Goal: Task Accomplishment & Management: Complete application form

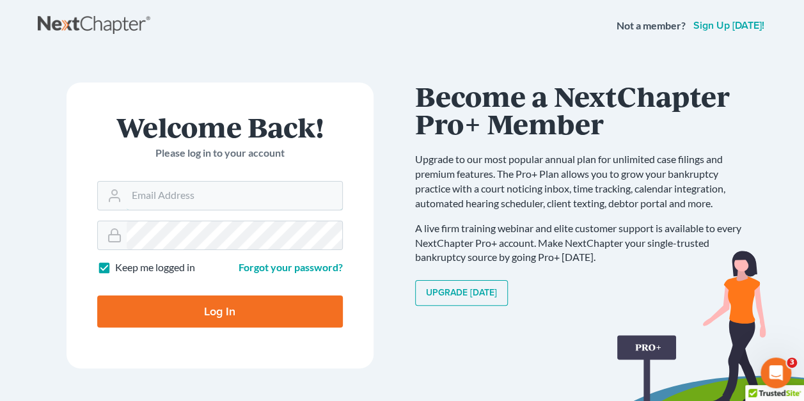
type input "[EMAIL_ADDRESS][DOMAIN_NAME]"
click at [408, 176] on div "Communicate Better with your Debtor with NextMessage Send and receive messages …" at bounding box center [585, 236] width 365 height 307
click at [184, 310] on input "Log In" at bounding box center [220, 312] width 246 height 32
type input "Thinking..."
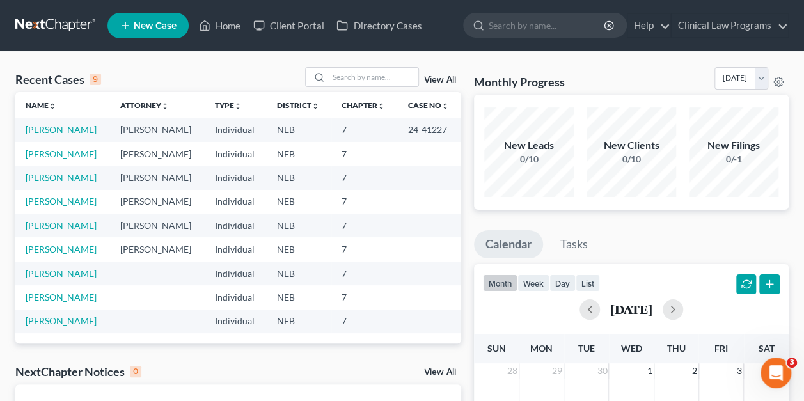
click at [147, 26] on span "New Case" at bounding box center [155, 26] width 43 height 10
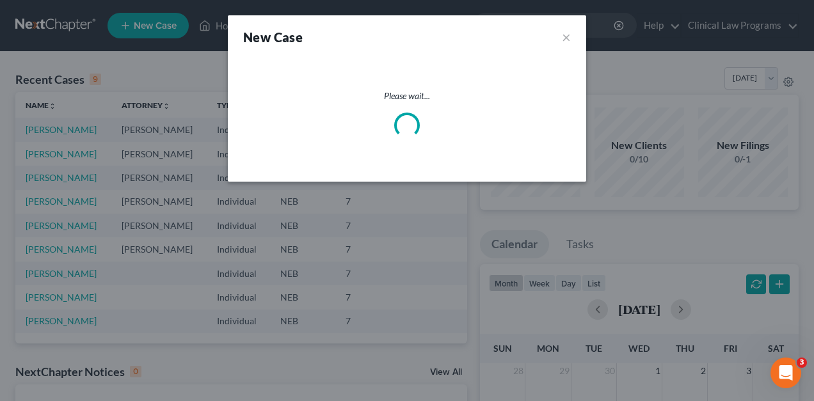
select select "48"
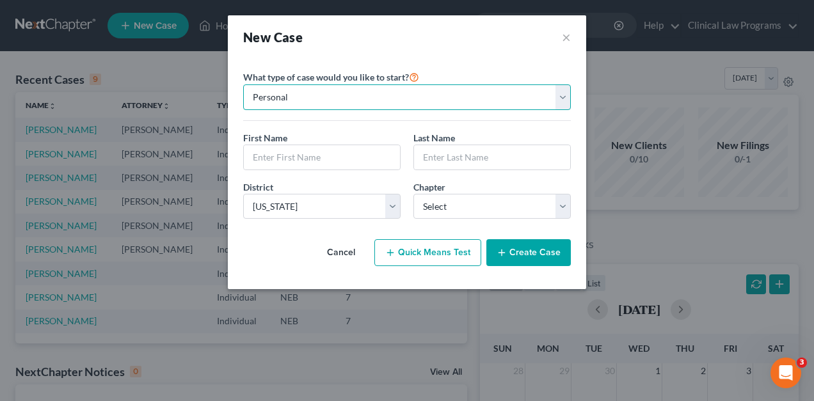
click at [566, 93] on select "Personal Business" at bounding box center [407, 97] width 328 height 26
click at [243, 84] on select "Personal Business" at bounding box center [407, 97] width 328 height 26
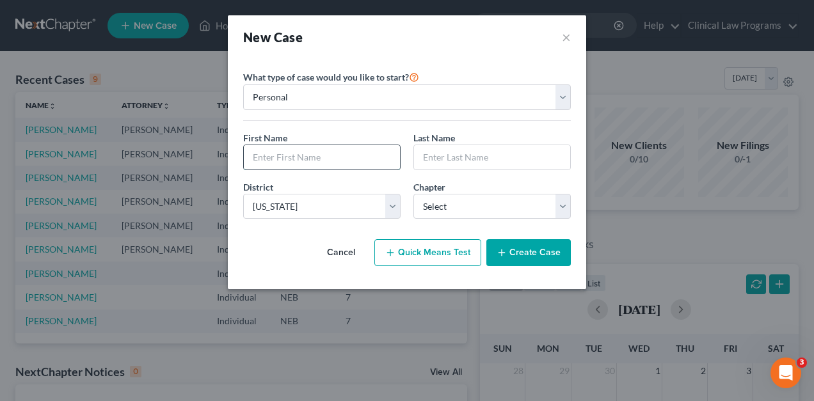
click at [348, 148] on input "text" at bounding box center [322, 157] width 156 height 24
type input "[PERSON_NAME]"
click at [481, 164] on input "text" at bounding box center [492, 157] width 156 height 24
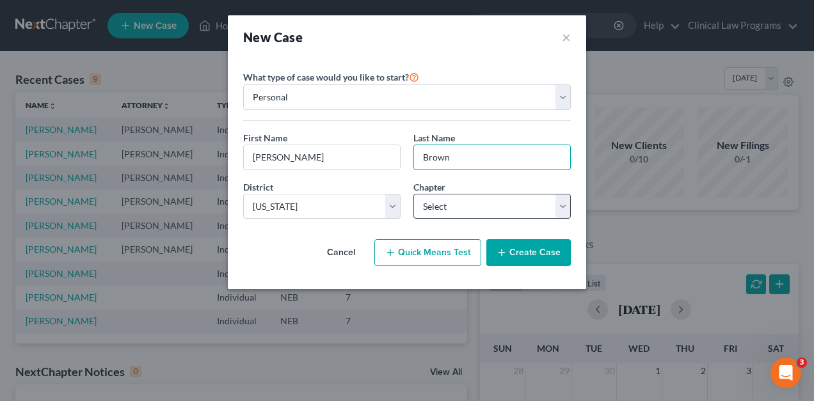
type input "Brown"
click at [461, 212] on select "Select 7 11 12 13" at bounding box center [491, 207] width 157 height 26
select select "0"
click at [413, 194] on select "Select 7 11 12 13" at bounding box center [491, 207] width 157 height 26
click at [515, 250] on button "Create Case" at bounding box center [528, 252] width 84 height 27
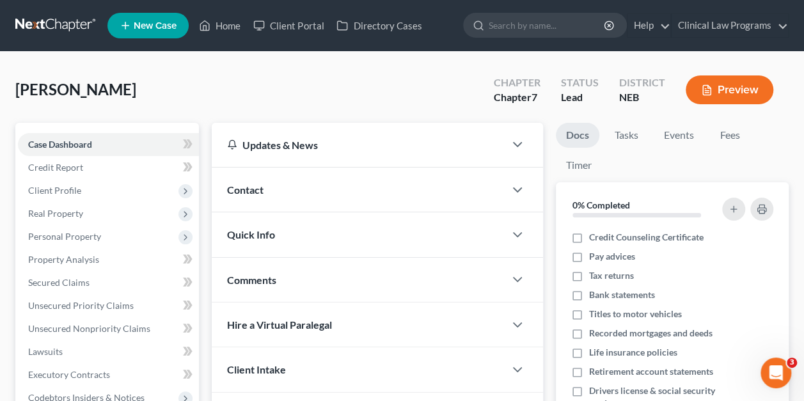
click at [460, 202] on div "Contact" at bounding box center [358, 190] width 293 height 44
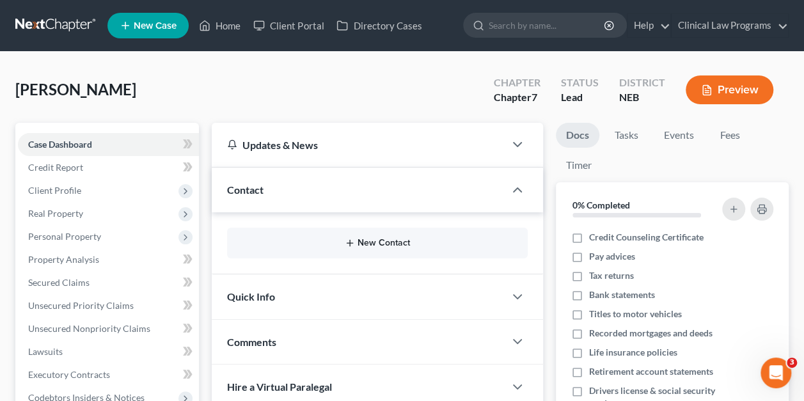
click at [429, 241] on button "New Contact" at bounding box center [377, 243] width 280 height 10
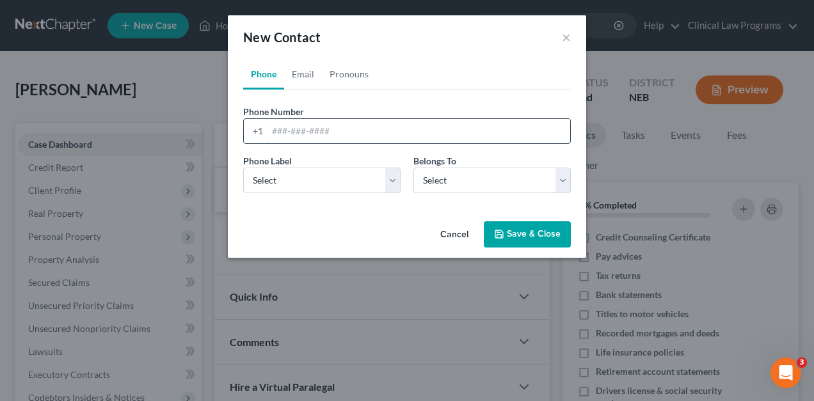
click at [359, 129] on input "tel" at bounding box center [419, 131] width 303 height 24
type input "3084640183"
click at [306, 74] on link "Email" at bounding box center [303, 74] width 38 height 31
click at [292, 130] on input "email" at bounding box center [419, 131] width 303 height 24
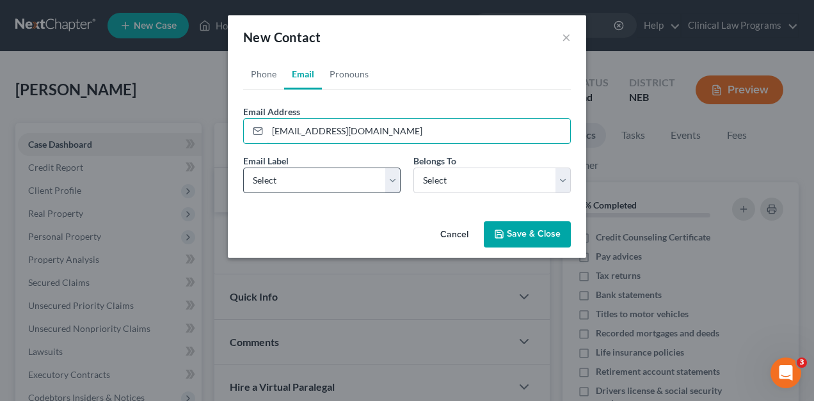
type input "[EMAIL_ADDRESS][DOMAIN_NAME]"
click at [398, 177] on select "Select Home Work Other" at bounding box center [321, 181] width 157 height 26
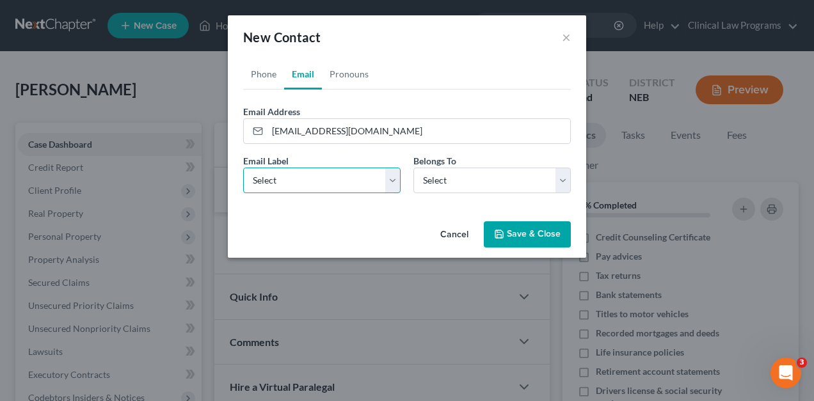
select select "0"
click at [243, 168] on select "Select Home Work Other" at bounding box center [321, 181] width 157 height 26
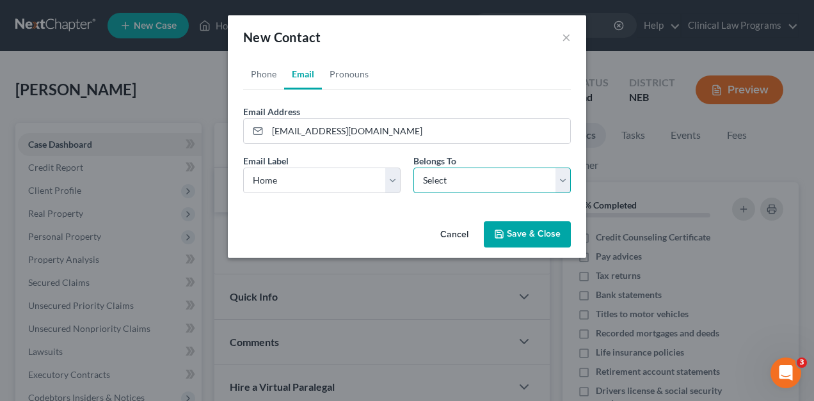
click at [558, 176] on select "Select Client Other" at bounding box center [491, 181] width 157 height 26
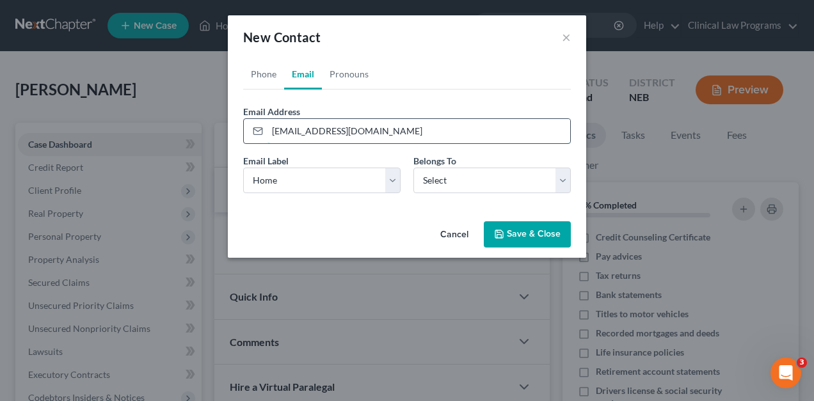
click at [415, 132] on input "[EMAIL_ADDRESS][DOMAIN_NAME]" at bounding box center [419, 131] width 303 height 24
type input "[EMAIL_ADDRESS][DOMAIN_NAME]"
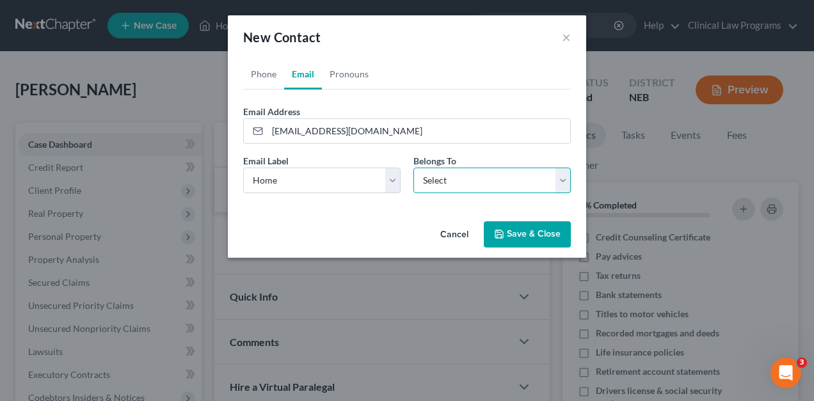
click at [556, 182] on select "Select Client Other" at bounding box center [491, 181] width 157 height 26
select select "0"
click at [413, 168] on select "Select Client Other" at bounding box center [491, 181] width 157 height 26
click at [531, 239] on button "Save & Close" at bounding box center [527, 234] width 87 height 27
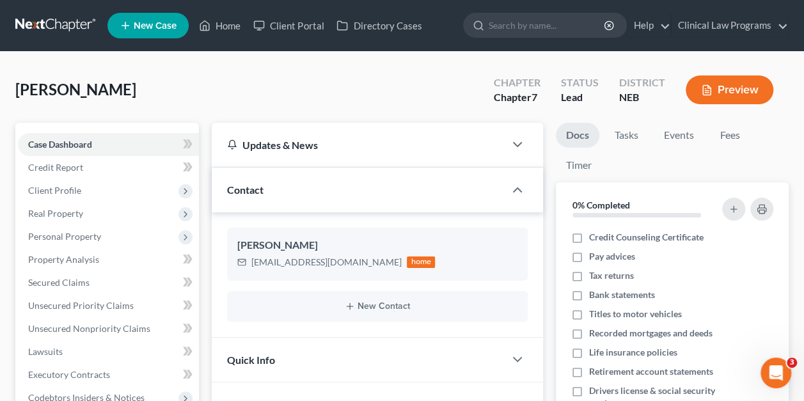
scroll to position [65, 0]
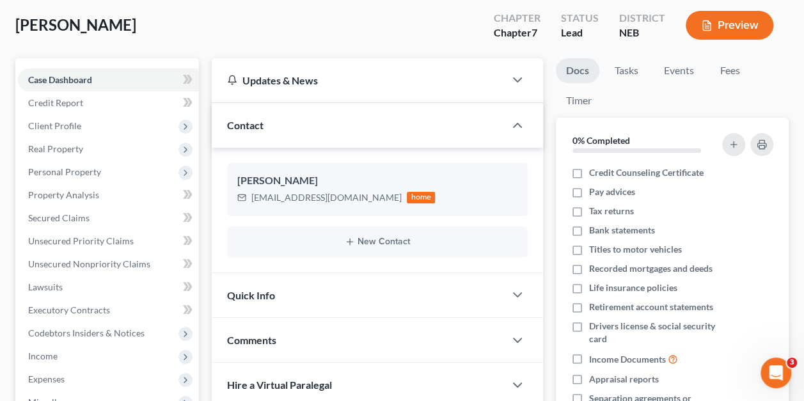
click at [798, 179] on div "[PERSON_NAME] Upgraded Chapter Chapter 7 Status Lead District NEB Preview Petit…" at bounding box center [402, 289] width 804 height 605
click at [454, 282] on div "Quick Info" at bounding box center [358, 295] width 293 height 44
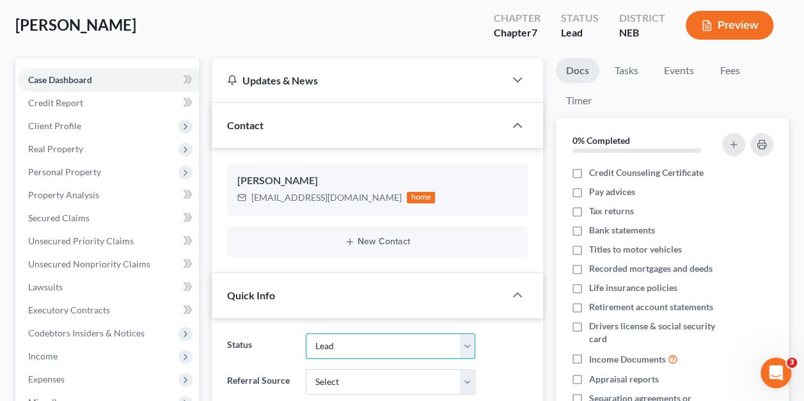
click at [466, 345] on select "Discharged Dismissed Filed In Progress Lead Lost Lead Ready to File To Review" at bounding box center [391, 346] width 170 height 26
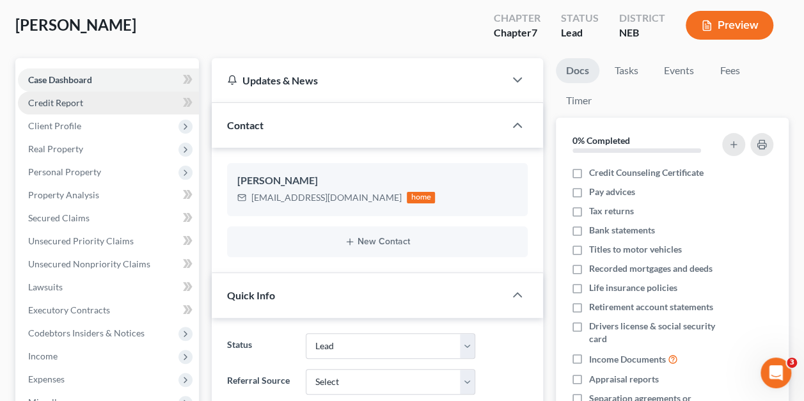
click at [101, 102] on link "Credit Report" at bounding box center [108, 103] width 181 height 23
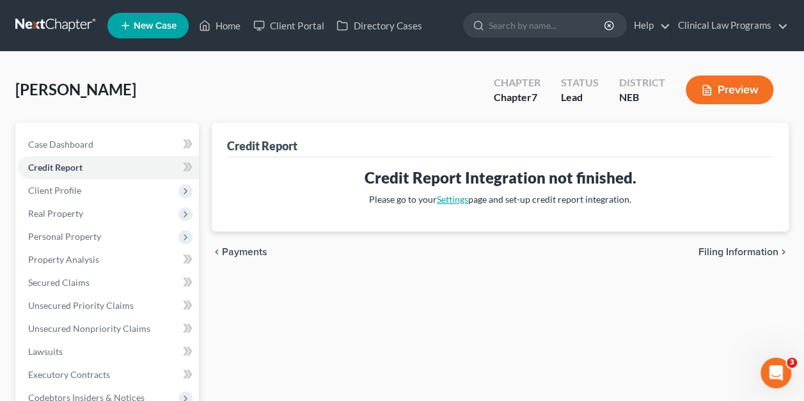
click at [455, 200] on link "Settings" at bounding box center [452, 199] width 31 height 11
select select "30"
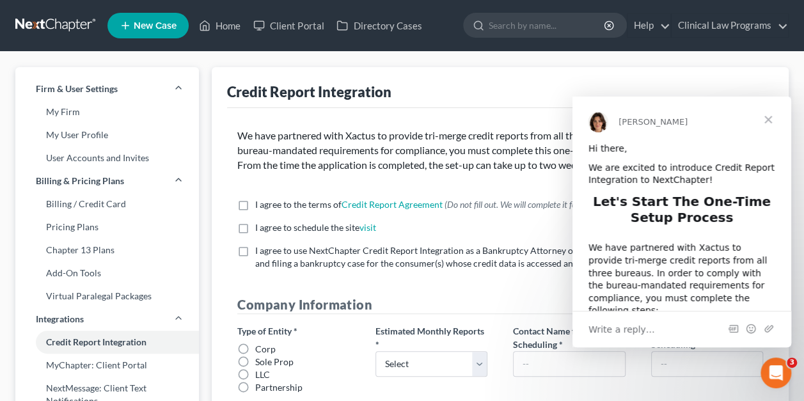
click at [769, 116] on span "Close" at bounding box center [769, 120] width 46 height 46
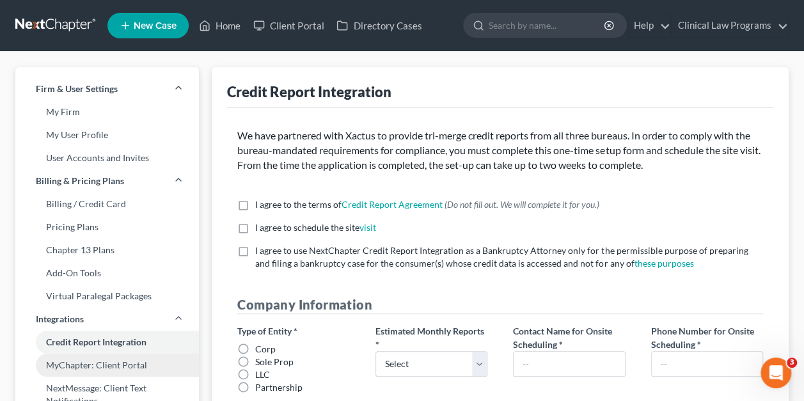
click at [111, 363] on link "MyChapter: Client Portal" at bounding box center [107, 365] width 184 height 23
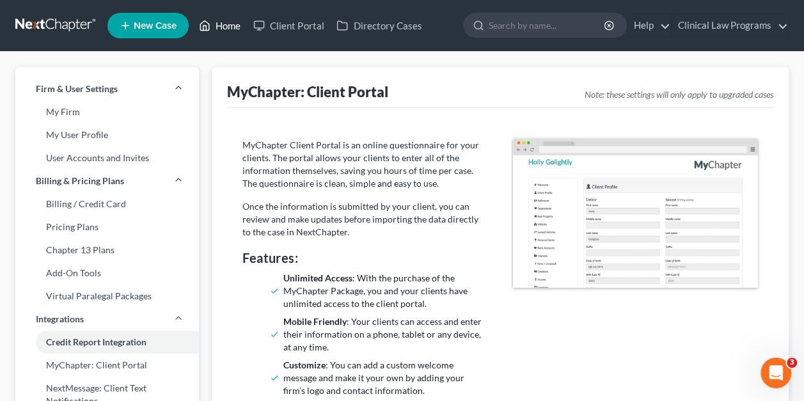
click at [235, 27] on link "Home" at bounding box center [220, 25] width 54 height 23
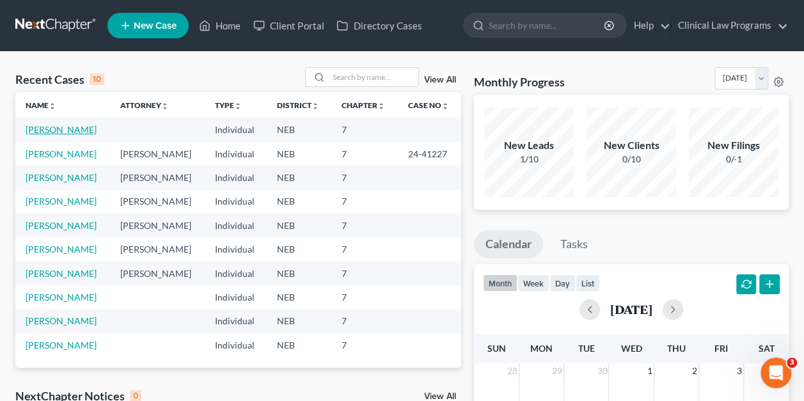
click at [58, 126] on link "[PERSON_NAME]" at bounding box center [61, 129] width 71 height 11
select select "4"
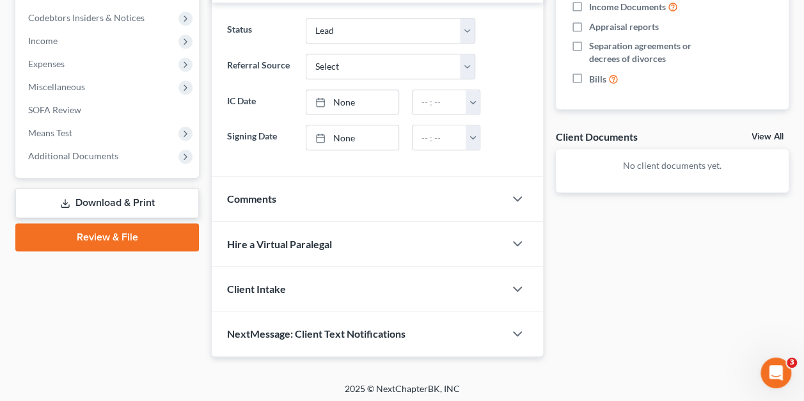
scroll to position [355, 0]
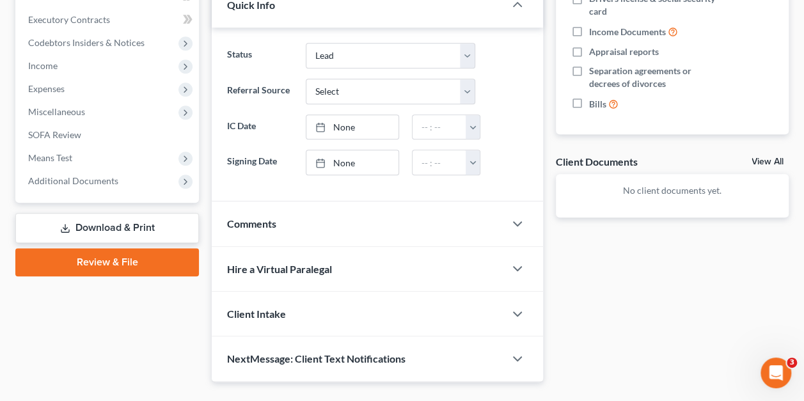
click at [364, 300] on div "Client Intake" at bounding box center [358, 314] width 293 height 44
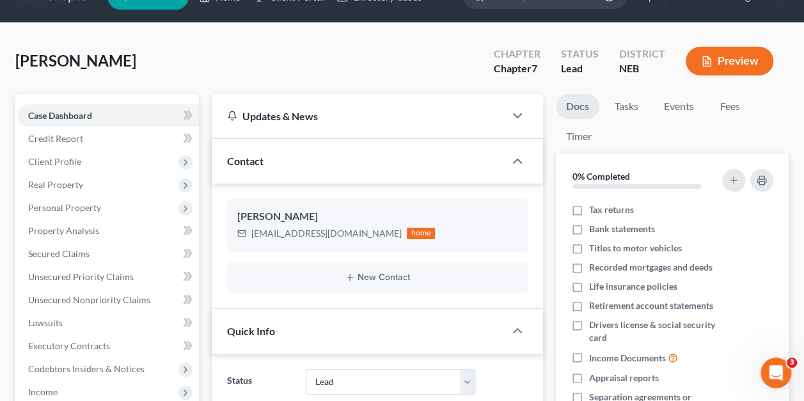
scroll to position [10, 0]
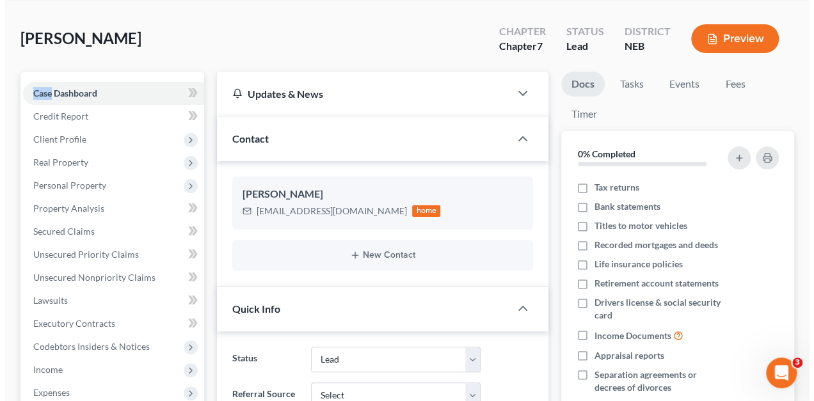
scroll to position [70, 0]
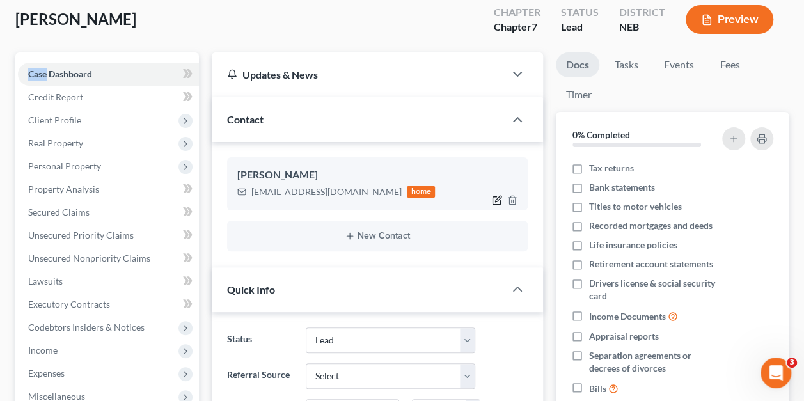
click at [495, 198] on icon "button" at bounding box center [497, 200] width 10 height 10
select select "0"
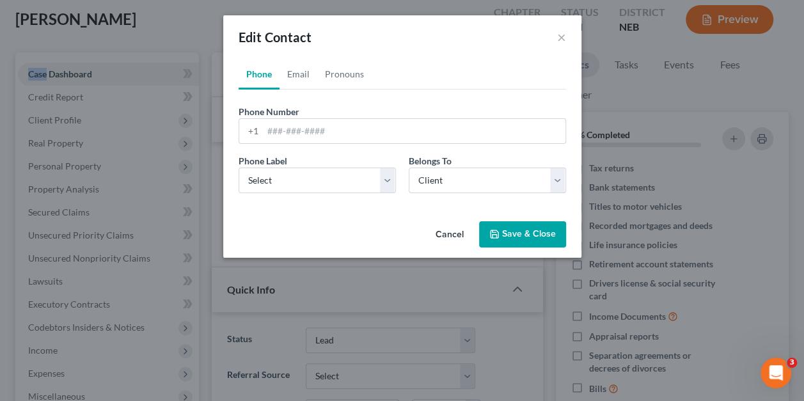
scroll to position [50, 0]
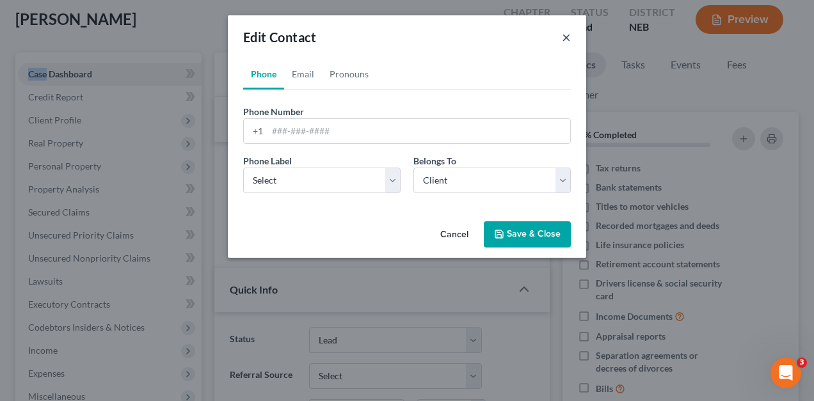
click at [566, 38] on button "×" at bounding box center [566, 36] width 9 height 15
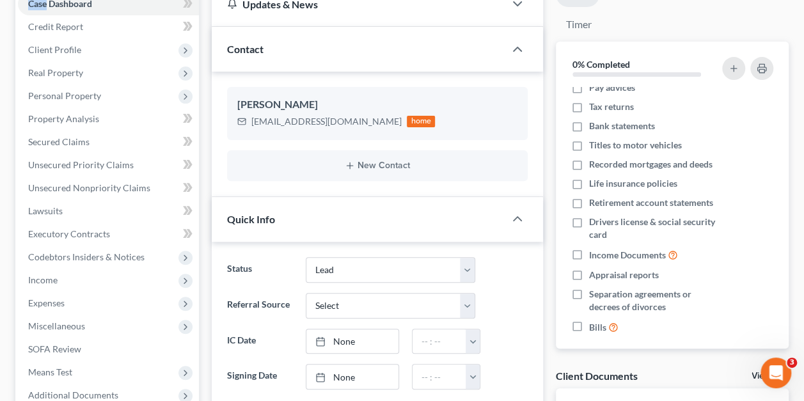
scroll to position [0, 0]
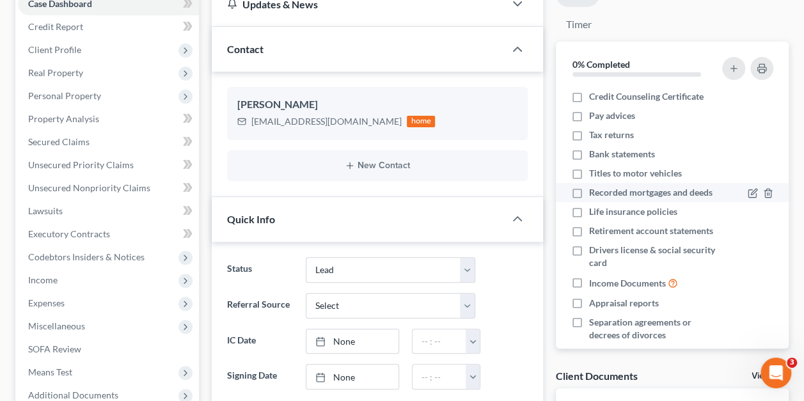
click at [589, 191] on label "Recorded mortgages and deeds" at bounding box center [651, 192] width 124 height 13
click at [595, 191] on input "Recorded mortgages and deeds" at bounding box center [599, 190] width 8 height 8
click at [589, 191] on label "Recorded mortgages and deeds" at bounding box center [651, 192] width 124 height 13
click at [595, 191] on input "Recorded mortgages and deeds" at bounding box center [599, 190] width 8 height 8
checkbox input "false"
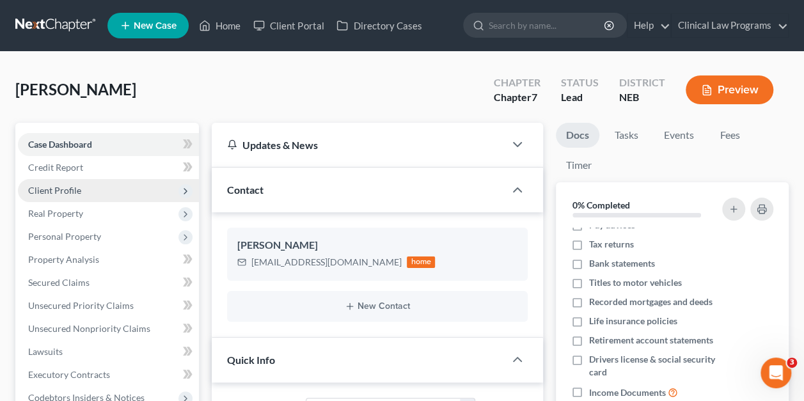
click at [131, 191] on span "Client Profile" at bounding box center [108, 190] width 181 height 23
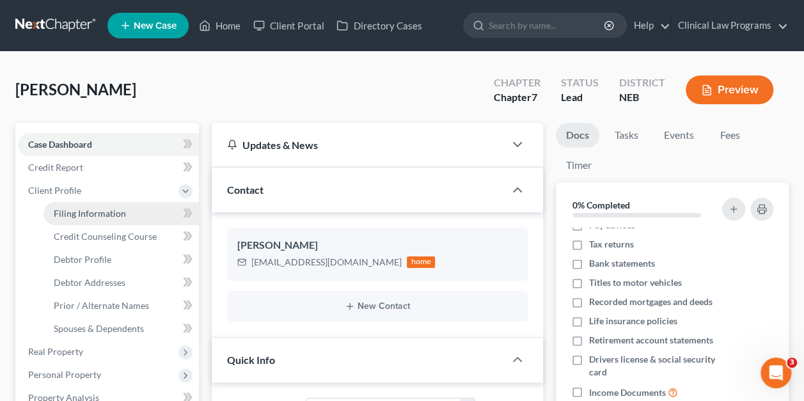
click at [95, 216] on span "Filing Information" at bounding box center [90, 213] width 72 height 11
select select "1"
select select "0"
select select "48"
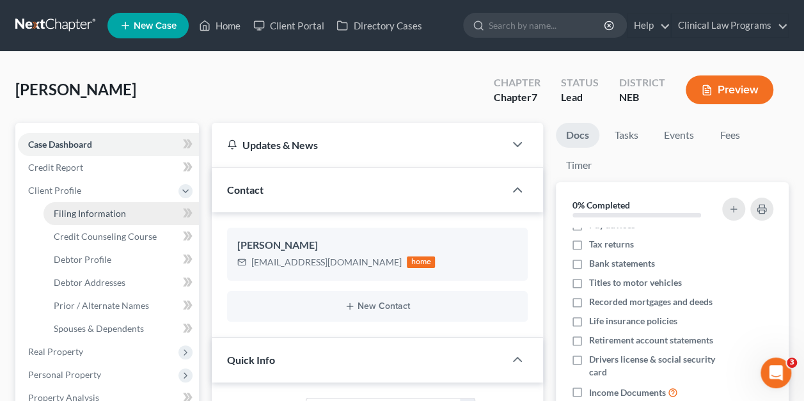
select select "30"
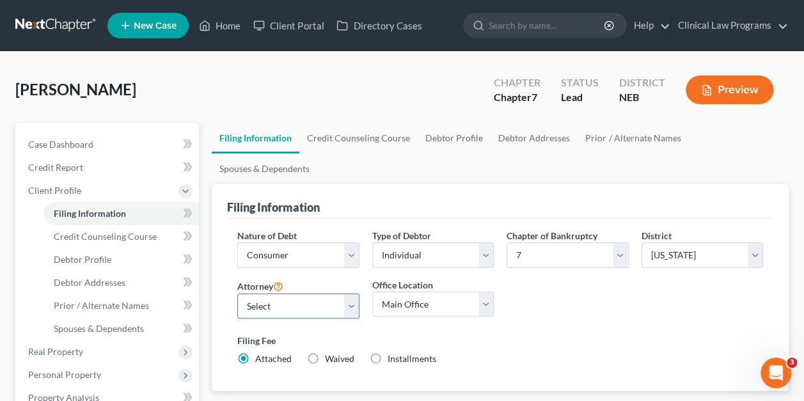
click at [348, 294] on select "Select [PERSON_NAME] - NEB [PERSON_NAME] - NEB" at bounding box center [298, 307] width 122 height 26
select select "0"
click at [237, 294] on select "Select [PERSON_NAME] - NEB [PERSON_NAME] - NEB" at bounding box center [298, 307] width 122 height 26
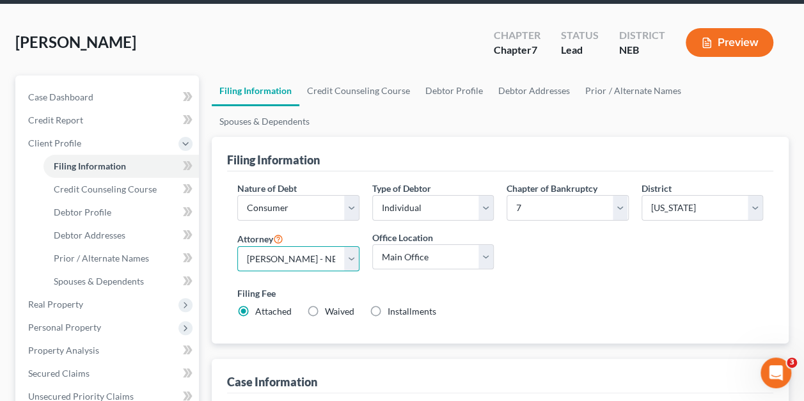
scroll to position [26, 0]
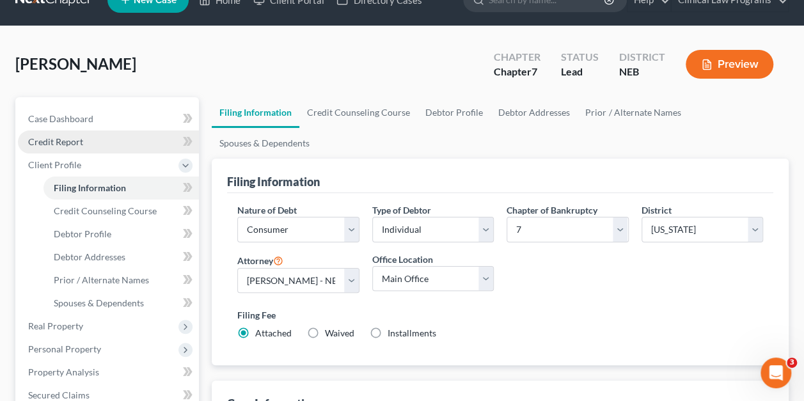
click at [72, 146] on span "Credit Report" at bounding box center [55, 141] width 55 height 11
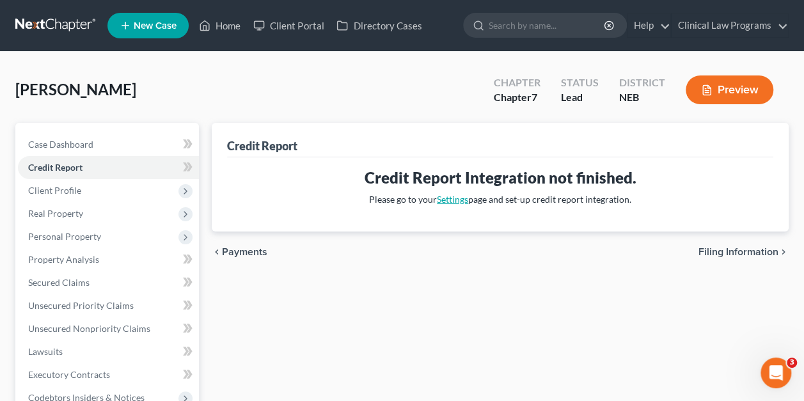
click at [456, 200] on link "Settings" at bounding box center [452, 199] width 31 height 11
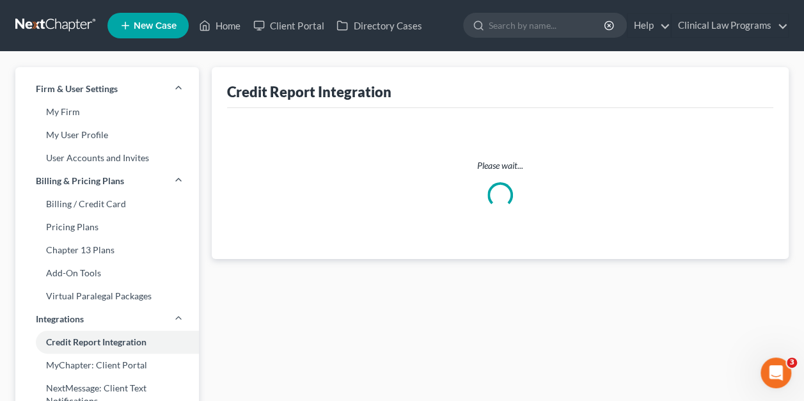
select select "30"
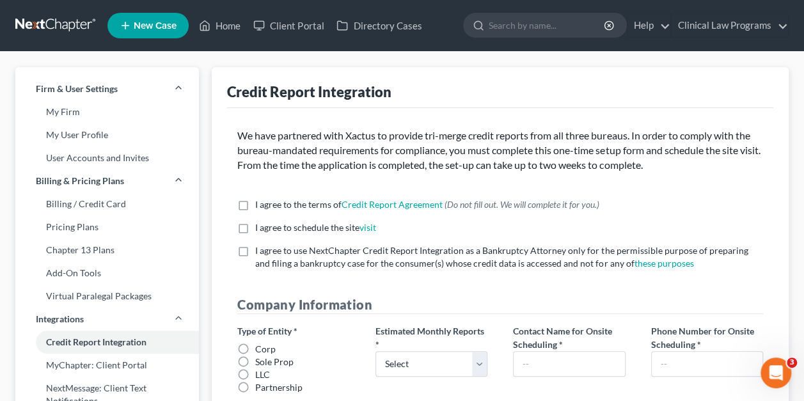
click at [255, 204] on label "I agree to the terms of Credit Report Agreement * (Do not fill out. We will com…" at bounding box center [427, 204] width 344 height 13
click at [260, 204] on input "I agree to the terms of Credit Report Agreement * (Do not fill out. We will com…" at bounding box center [264, 202] width 8 height 8
checkbox input "true"
click at [255, 228] on label "I agree to schedule the site visit *" at bounding box center [315, 227] width 121 height 13
click at [260, 228] on input "I agree to schedule the site visit *" at bounding box center [264, 225] width 8 height 8
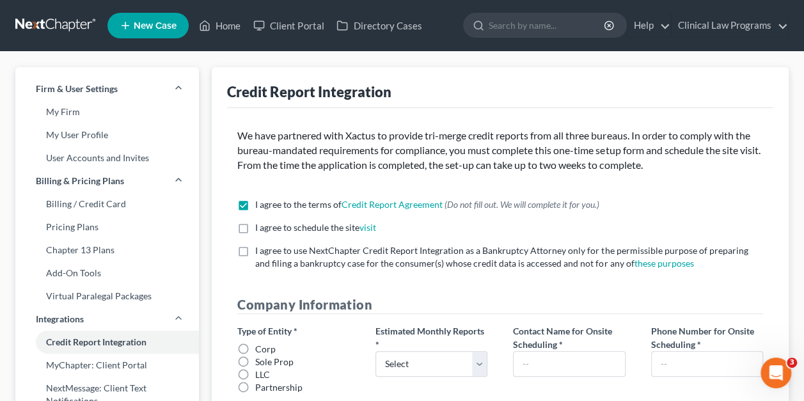
checkbox input "true"
click at [255, 250] on label "I agree to use NextChapter Credit Report Integration as a Bankruptcy Attorney o…" at bounding box center [509, 257] width 508 height 26
click at [260, 250] on input "I agree to use NextChapter Credit Report Integration as a Bankruptcy Attorney o…" at bounding box center [264, 248] width 8 height 8
checkbox input "true"
click at [255, 205] on label "I agree to the terms of Credit Report Agreement * (Do not fill out. We will com…" at bounding box center [427, 204] width 344 height 13
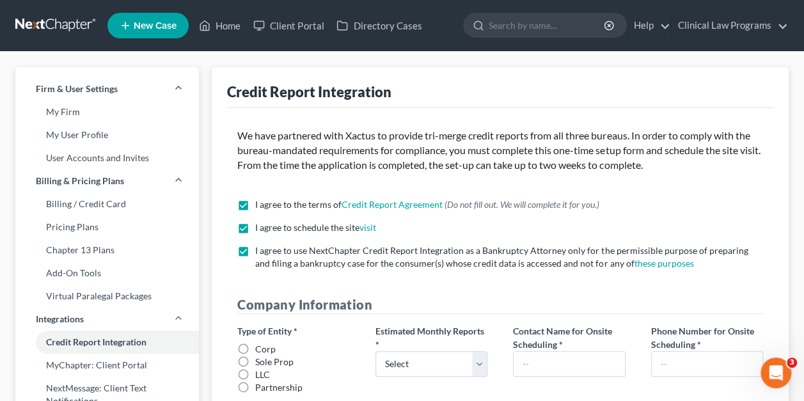
click at [260, 205] on input "I agree to the terms of Credit Report Agreement * (Do not fill out. We will com…" at bounding box center [264, 202] width 8 height 8
checkbox input "false"
click at [255, 225] on label "I agree to schedule the site visit *" at bounding box center [315, 227] width 121 height 13
click at [260, 225] on input "I agree to schedule the site visit *" at bounding box center [264, 225] width 8 height 8
checkbox input "false"
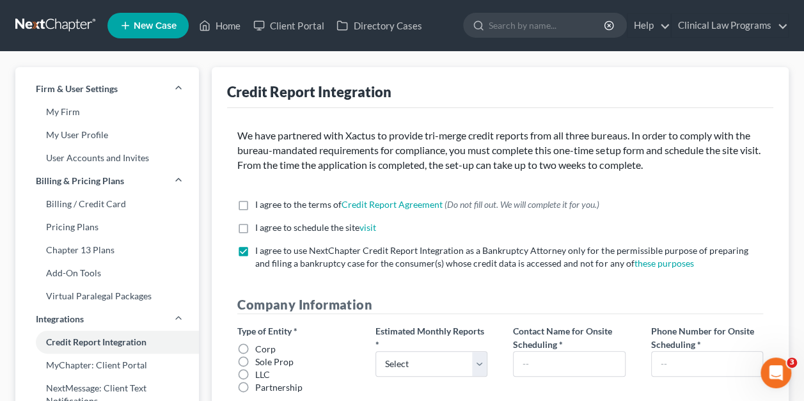
click at [255, 246] on label "I agree to use NextChapter Credit Report Integration as a Bankruptcy Attorney o…" at bounding box center [509, 257] width 508 height 26
click at [260, 246] on input "I agree to use NextChapter Credit Report Integration as a Bankruptcy Attorney o…" at bounding box center [264, 248] width 8 height 8
checkbox input "false"
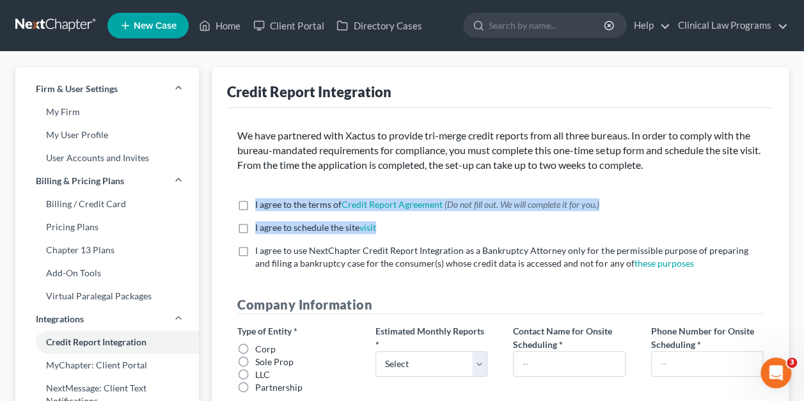
drag, startPoint x: 238, startPoint y: 227, endPoint x: 463, endPoint y: 196, distance: 227.3
click at [767, 20] on link "Clinical Law Programs" at bounding box center [730, 25] width 116 height 23
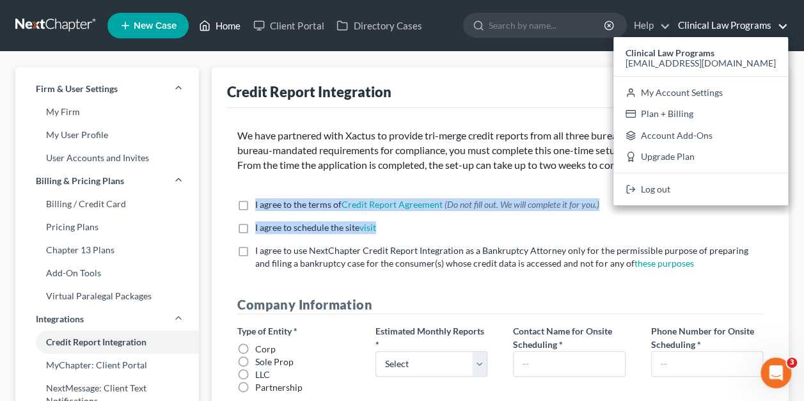
click at [229, 24] on link "Home" at bounding box center [220, 25] width 54 height 23
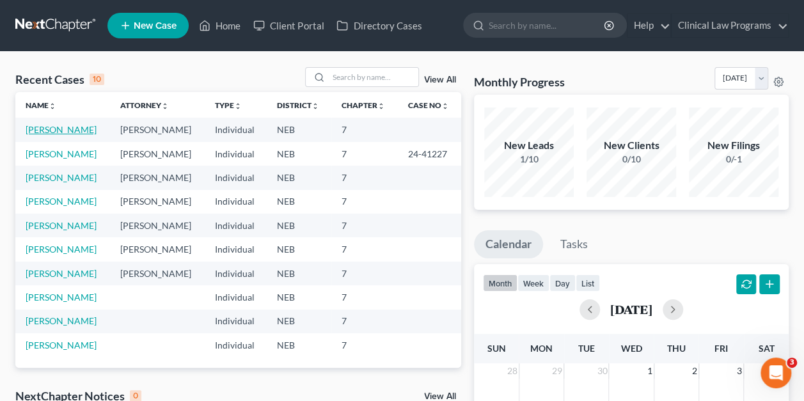
click at [42, 131] on link "[PERSON_NAME]" at bounding box center [61, 129] width 71 height 11
select select "4"
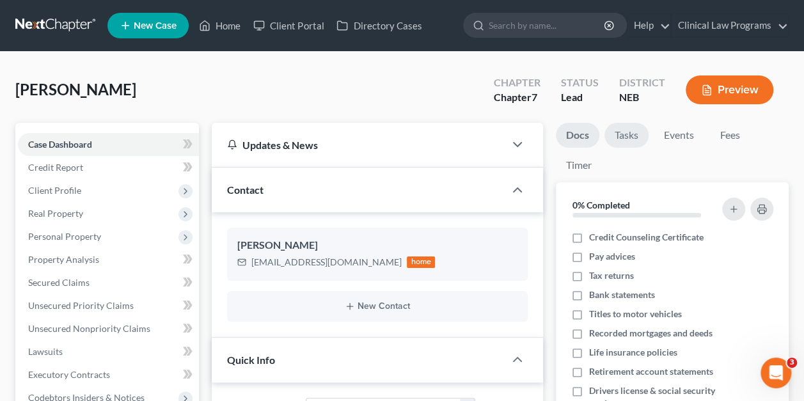
click at [628, 138] on link "Tasks" at bounding box center [627, 135] width 44 height 25
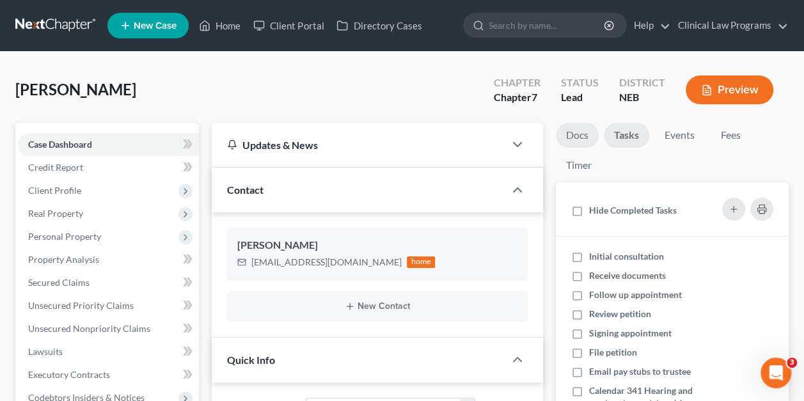
click at [580, 135] on link "Docs" at bounding box center [577, 135] width 43 height 25
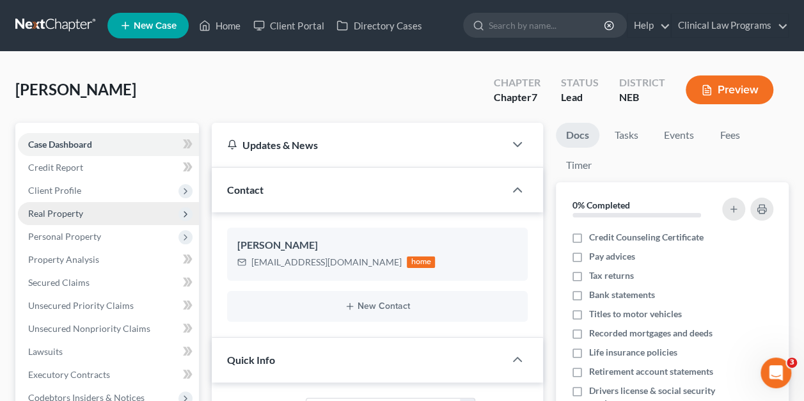
click at [63, 216] on span "Real Property" at bounding box center [55, 213] width 55 height 11
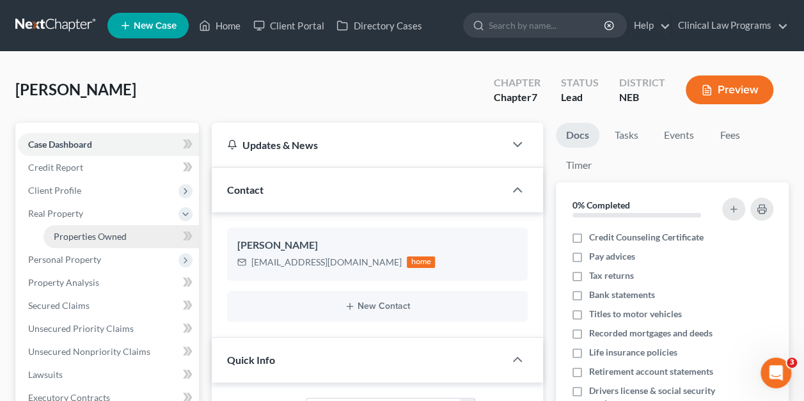
click at [72, 236] on span "Properties Owned" at bounding box center [90, 236] width 73 height 11
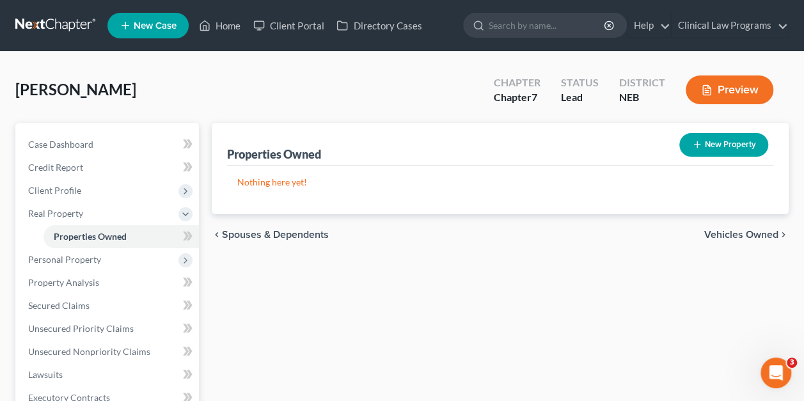
click at [708, 152] on button "New Property" at bounding box center [724, 145] width 89 height 24
select select "0"
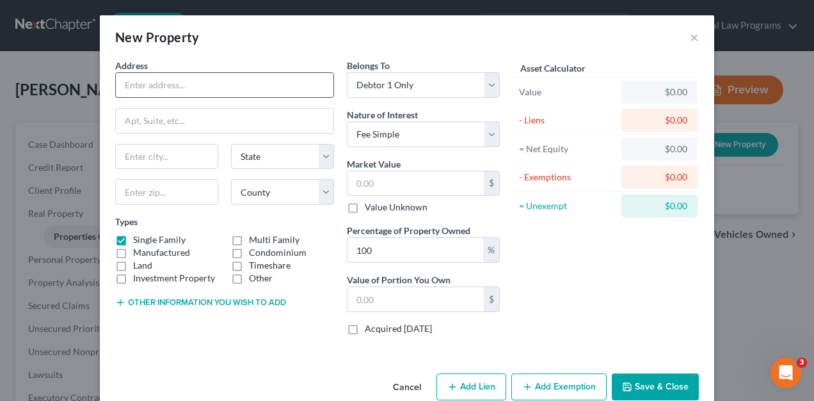
click at [229, 86] on input "text" at bounding box center [225, 85] width 218 height 24
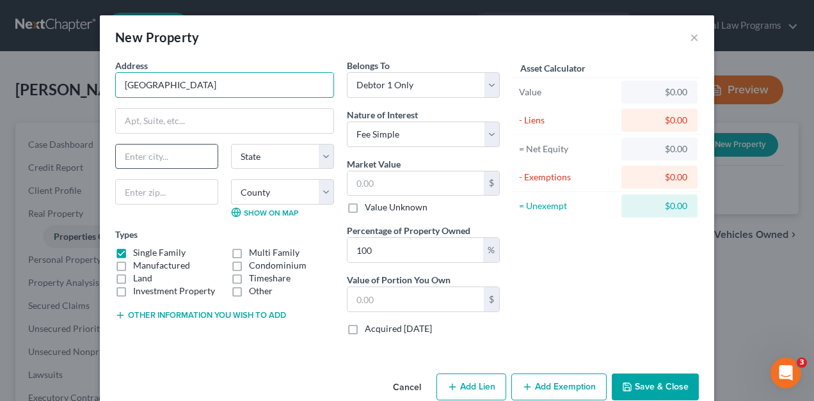
type input "[GEOGRAPHIC_DATA]"
click at [183, 147] on input "text" at bounding box center [167, 157] width 102 height 24
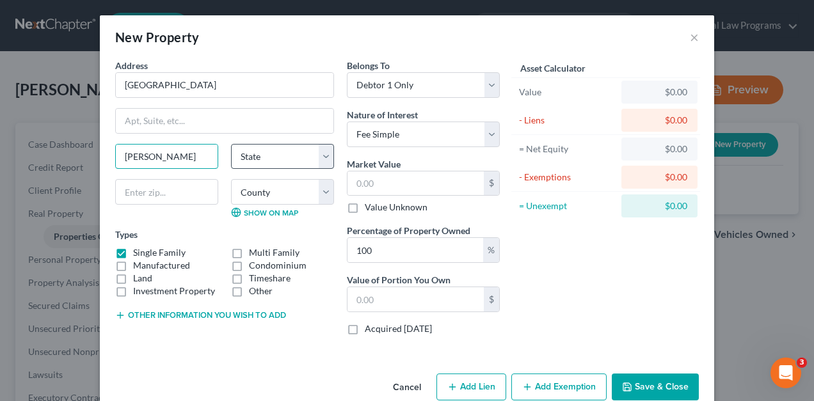
type input "[PERSON_NAME]"
click at [329, 156] on select "State [US_STATE] AK AR AZ CA CO CT DE DC [GEOGRAPHIC_DATA] [GEOGRAPHIC_DATA] GU…" at bounding box center [282, 157] width 103 height 26
select select "30"
click at [231, 144] on select "State [US_STATE] AK AR AZ CA CO CT DE DC [GEOGRAPHIC_DATA] [GEOGRAPHIC_DATA] GU…" at bounding box center [282, 157] width 103 height 26
click at [147, 191] on input "text" at bounding box center [166, 192] width 103 height 26
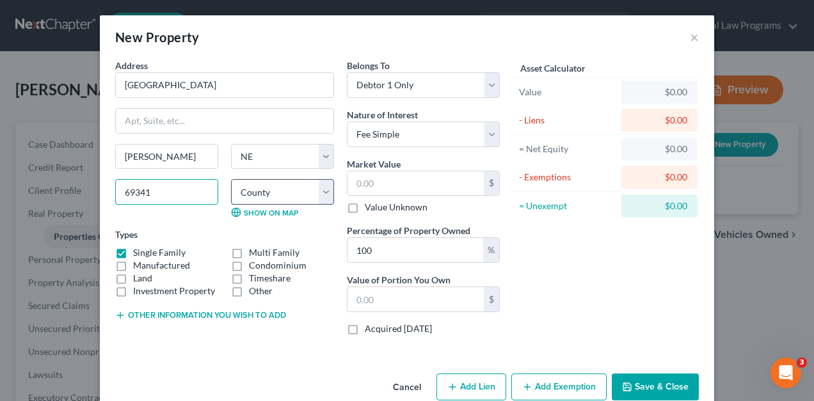
type input "69341"
click at [319, 190] on select "County [GEOGRAPHIC_DATA] [GEOGRAPHIC_DATA] [GEOGRAPHIC_DATA] [GEOGRAPHIC_DATA] …" at bounding box center [282, 192] width 103 height 26
select select "78"
click at [231, 179] on select "County [GEOGRAPHIC_DATA] [GEOGRAPHIC_DATA] [GEOGRAPHIC_DATA] [GEOGRAPHIC_DATA] …" at bounding box center [282, 192] width 103 height 26
click at [434, 179] on input "text" at bounding box center [416, 184] width 136 height 24
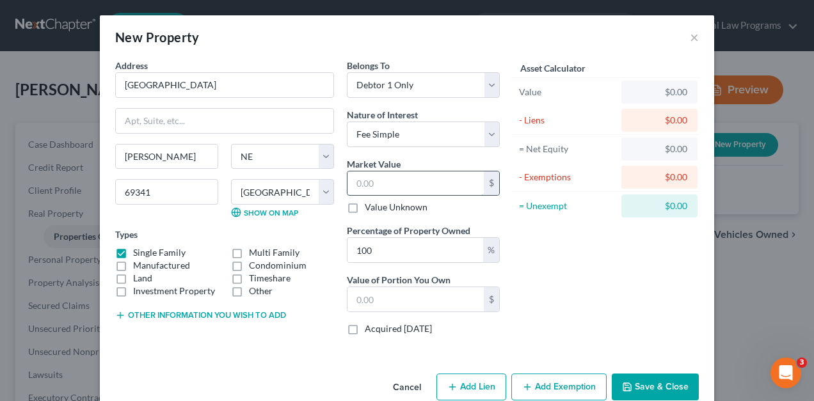
click at [434, 179] on input "text" at bounding box center [416, 184] width 136 height 24
type input "2"
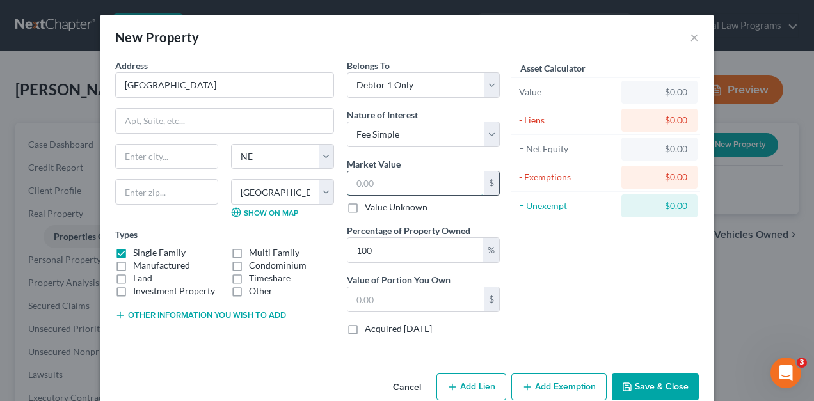
type input "2.00"
type input "22"
type input "22.00"
type input "223"
type input "223.00"
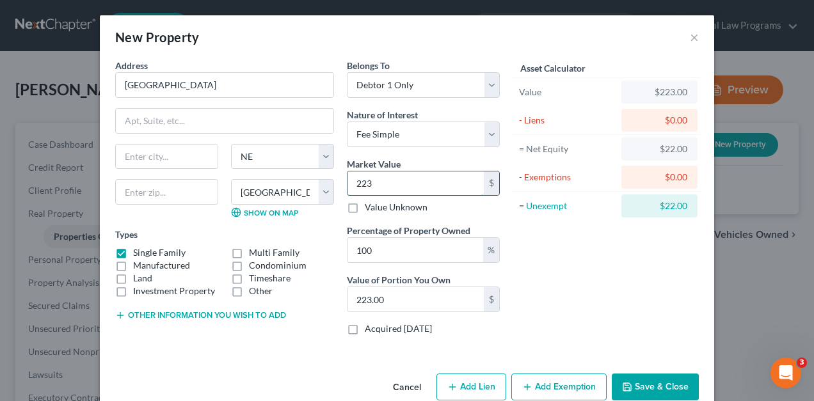
type input "2231"
type input "2,231.00"
type input "2,2318"
type input "22,318.00"
type input "22,3180"
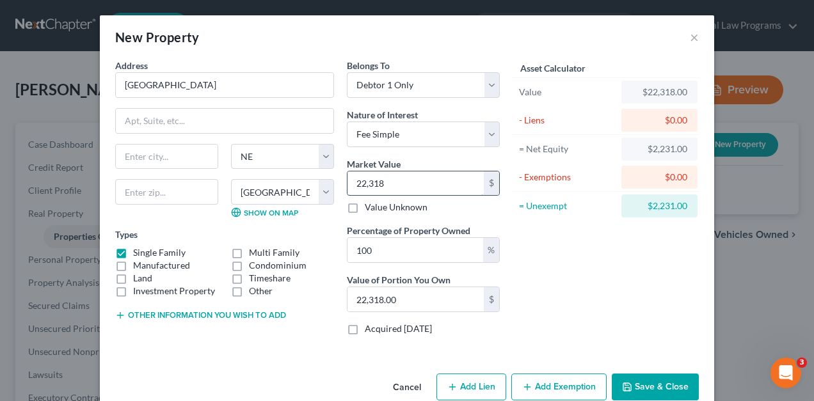
type input "223,180.00"
type input "223,180"
click at [641, 379] on button "Save & Close" at bounding box center [655, 387] width 87 height 27
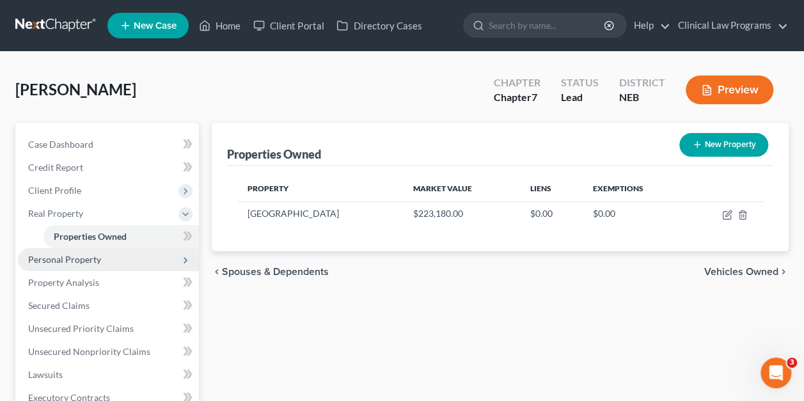
click at [89, 259] on span "Personal Property" at bounding box center [64, 259] width 73 height 11
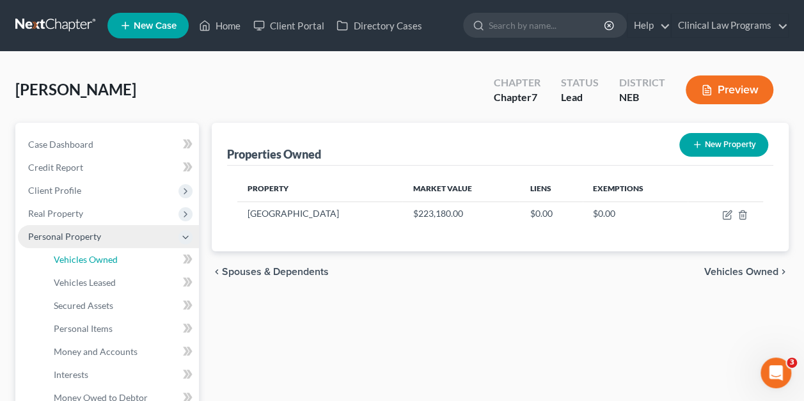
click at [89, 259] on span "Vehicles Owned" at bounding box center [86, 259] width 64 height 11
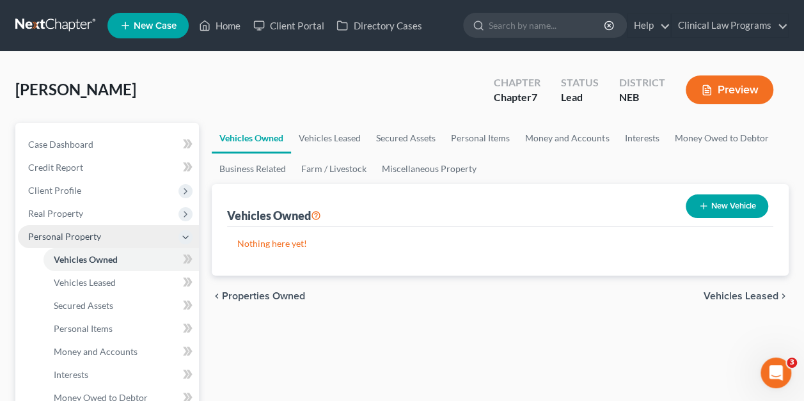
click at [89, 259] on span "Vehicles Owned" at bounding box center [86, 259] width 64 height 11
click at [727, 204] on button "New Vehicle" at bounding box center [727, 207] width 83 height 24
select select "0"
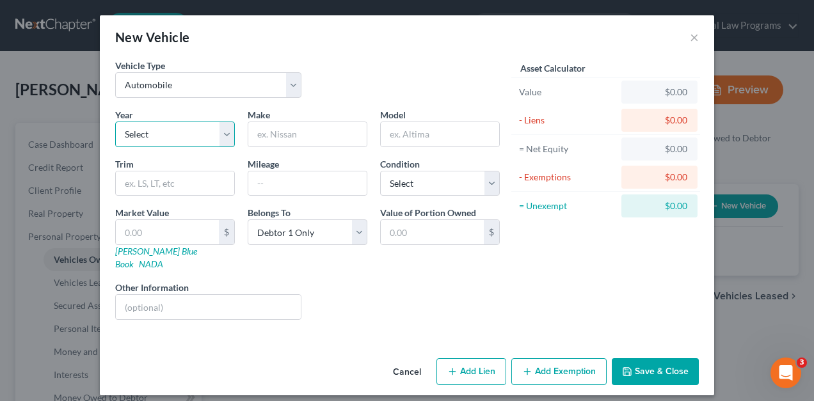
click at [220, 132] on select "Select 2026 2025 2024 2023 2022 2021 2020 2019 2018 2017 2016 2015 2014 2013 20…" at bounding box center [175, 135] width 120 height 26
select select "10"
click at [115, 122] on select "Select 2026 2025 2024 2023 2022 2021 2020 2019 2018 2017 2016 2015 2014 2013 20…" at bounding box center [175, 135] width 120 height 26
click at [291, 136] on input "text" at bounding box center [307, 134] width 118 height 24
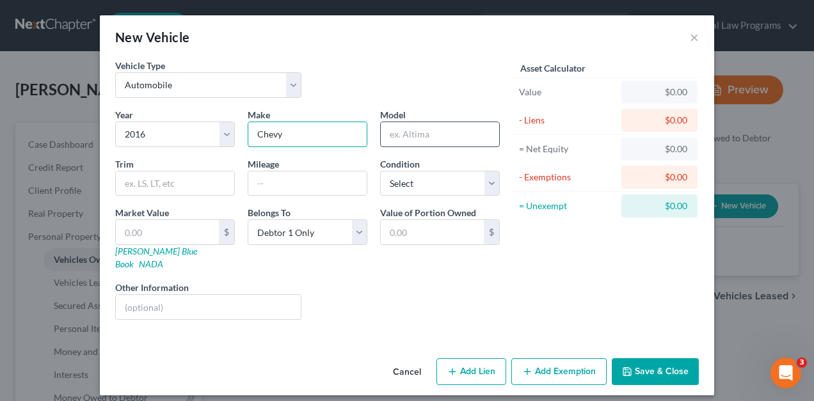
type input "Chevy"
click at [400, 136] on input "text" at bounding box center [440, 134] width 118 height 24
type input "Traverse"
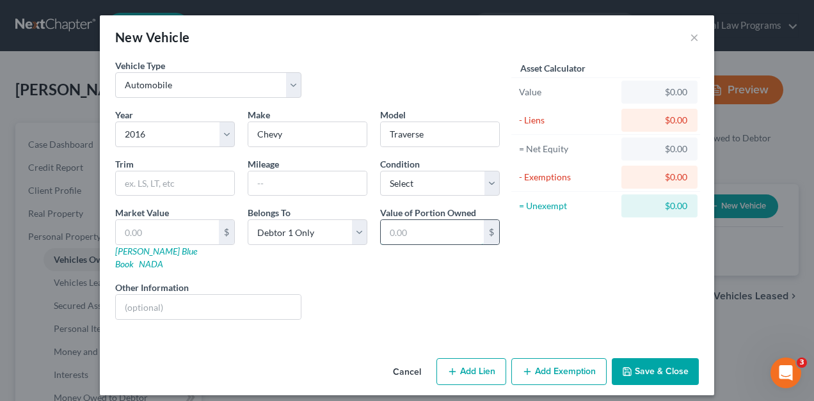
click at [452, 226] on input "text" at bounding box center [432, 232] width 103 height 24
click at [172, 231] on input "text" at bounding box center [167, 232] width 103 height 24
click at [141, 250] on link "[PERSON_NAME] Blue Book" at bounding box center [156, 258] width 82 height 24
click at [254, 193] on input "text" at bounding box center [307, 184] width 118 height 24
type input "134,000"
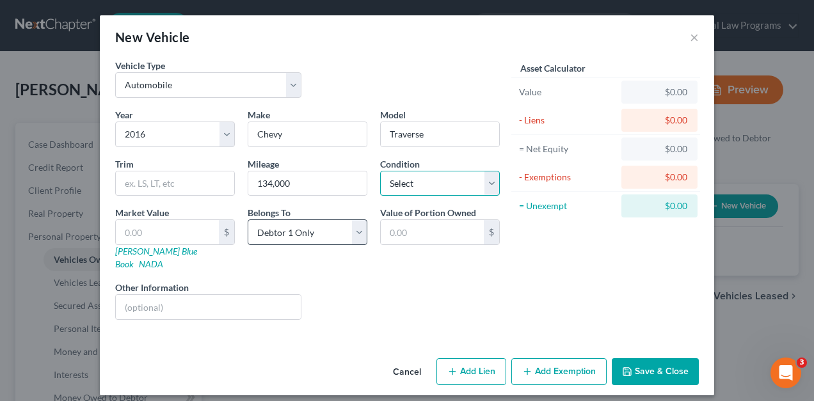
drag, startPoint x: 420, startPoint y: 191, endPoint x: 358, endPoint y: 227, distance: 71.7
click at [358, 227] on div "Year Select 2026 2025 2024 2023 2022 2021 2020 2019 2018 2017 2016 2015 2014 20…" at bounding box center [307, 219] width 397 height 222
click at [202, 231] on input "text" at bounding box center [167, 232] width 103 height 24
click at [494, 175] on select "Select Excellent Very Good Good Fair Poor" at bounding box center [440, 184] width 120 height 26
select select "3"
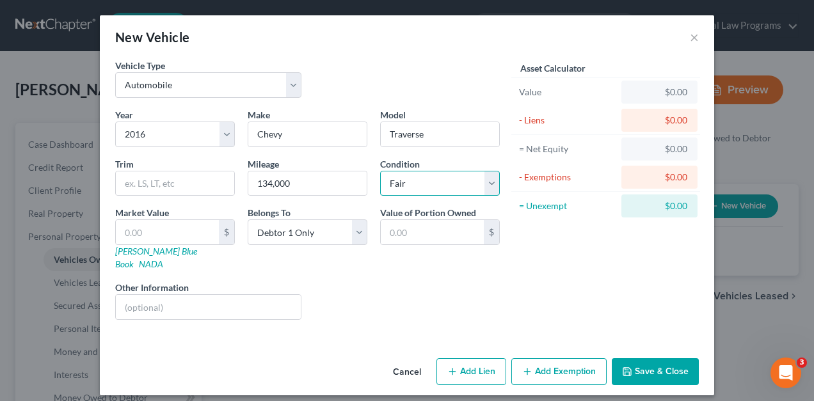
click at [380, 171] on select "Select Excellent Very Good Good Fair Poor" at bounding box center [440, 184] width 120 height 26
click at [186, 227] on input "text" at bounding box center [167, 232] width 103 height 24
type input "5"
type input "5.00"
type input "52"
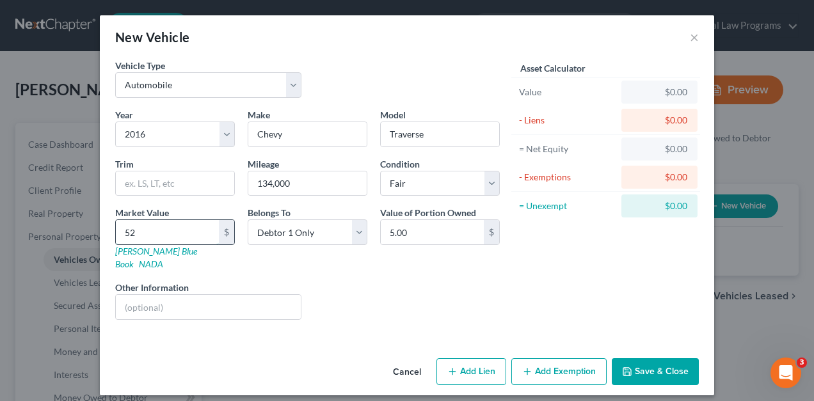
type input "52.00"
type input "529"
type input "529.00"
type input "5290"
type input "5,290.00"
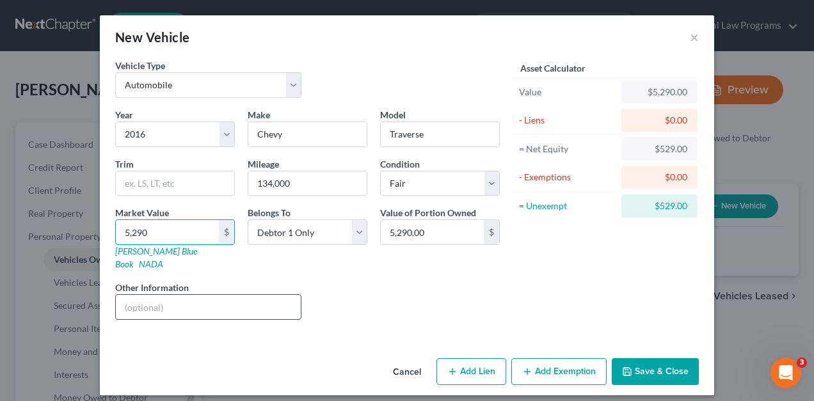
type input "5,290"
click at [152, 301] on input "text" at bounding box center [208, 307] width 185 height 24
click at [146, 295] on input "uses to drive to and from work" at bounding box center [208, 307] width 185 height 24
click at [145, 295] on input "uses to drive to and from work" at bounding box center [208, 307] width 185 height 24
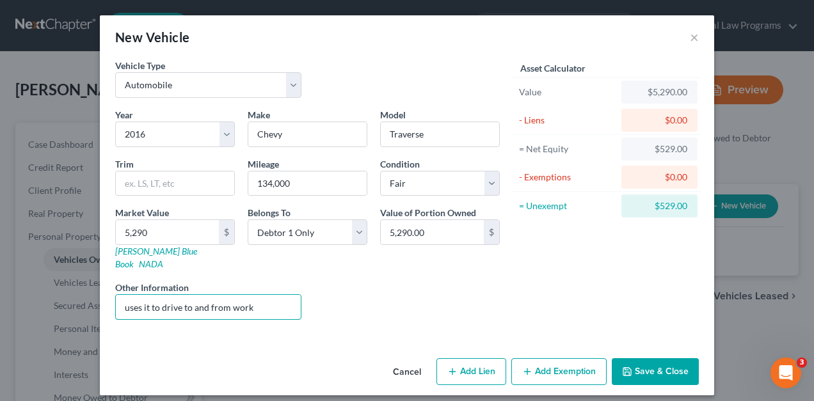
type input "uses it to drive to and from work"
click at [592, 323] on div "Vehicle Type Select Automobile Truck Trailer Watercraft Aircraft Motor Home Atv…" at bounding box center [407, 206] width 614 height 294
click at [646, 358] on button "Save & Close" at bounding box center [655, 371] width 87 height 27
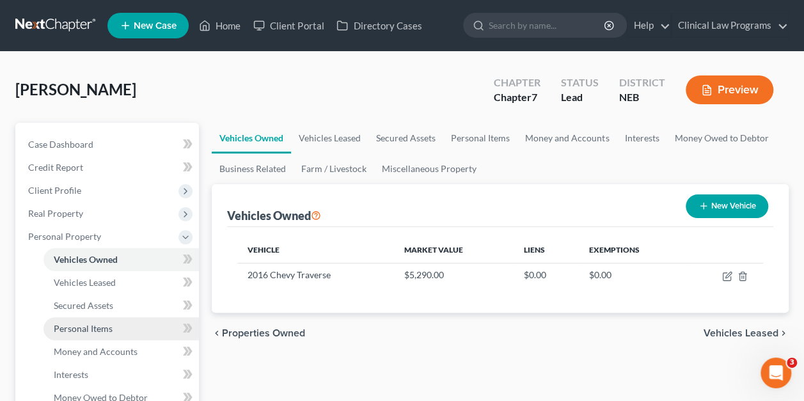
click at [104, 326] on span "Personal Items" at bounding box center [83, 328] width 59 height 11
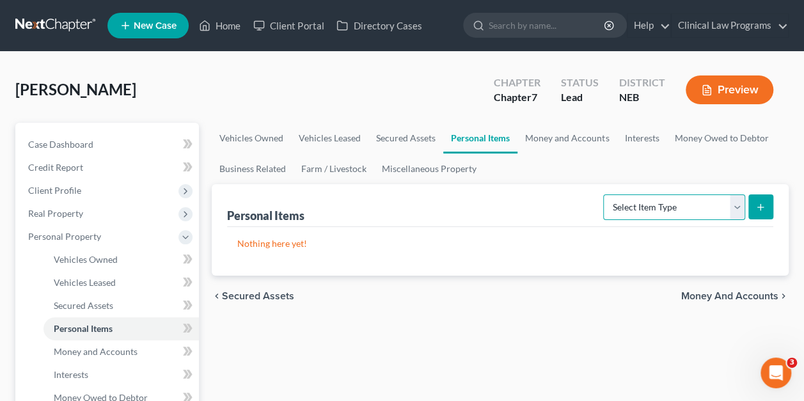
click at [736, 204] on select "Select Item Type Clothing Collectibles Of Value Electronics Firearms Household …" at bounding box center [675, 208] width 142 height 26
click at [735, 208] on select "Select Item Type Clothing Collectibles Of Value Electronics Firearms Household …" at bounding box center [675, 208] width 142 height 26
select select "clothing"
click at [605, 195] on select "Select Item Type Clothing Collectibles Of Value Electronics Firearms Household …" at bounding box center [675, 208] width 142 height 26
click at [754, 213] on button "submit" at bounding box center [761, 207] width 25 height 25
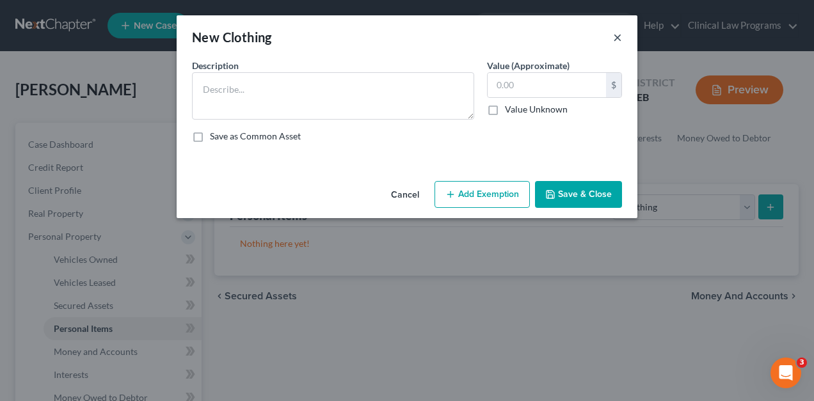
click at [616, 40] on button "×" at bounding box center [617, 36] width 9 height 15
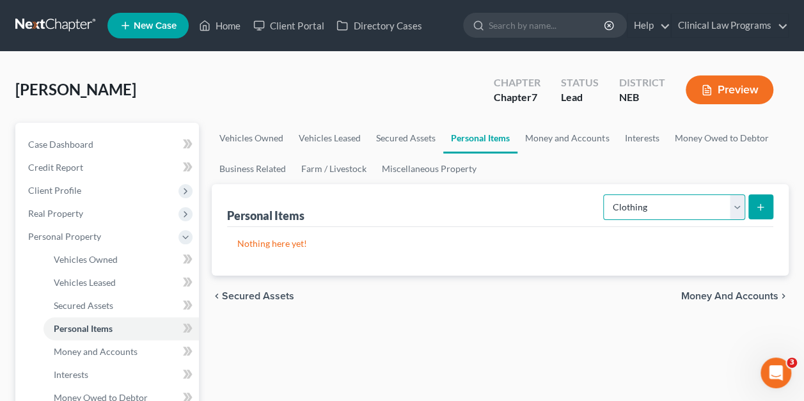
click at [731, 207] on select "Select Item Type Clothing Collectibles Of Value Electronics Firearms Household …" at bounding box center [675, 208] width 142 height 26
click at [605, 195] on select "Select Item Type Clothing Collectibles Of Value Electronics Firearms Household …" at bounding box center [675, 208] width 142 height 26
click at [758, 208] on icon "submit" at bounding box center [761, 207] width 10 height 10
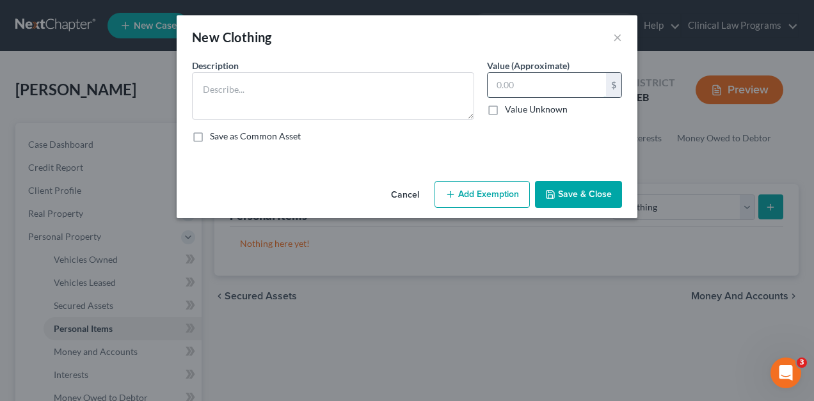
click at [522, 83] on input "text" at bounding box center [547, 85] width 118 height 24
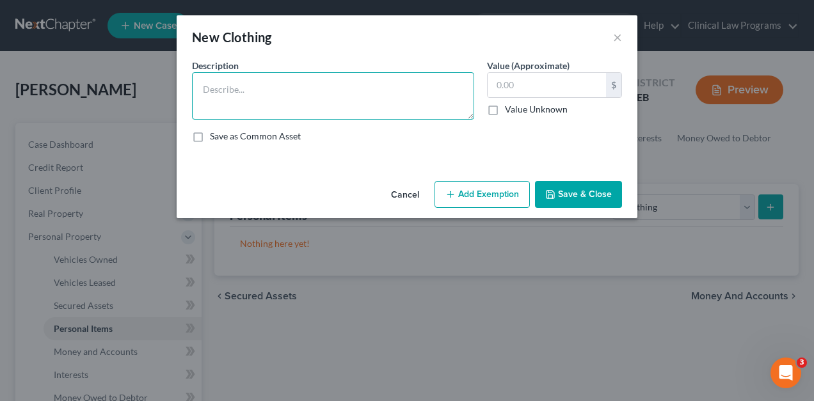
click at [351, 92] on textarea at bounding box center [333, 95] width 282 height 47
type textarea "everyday clothes and shoes"
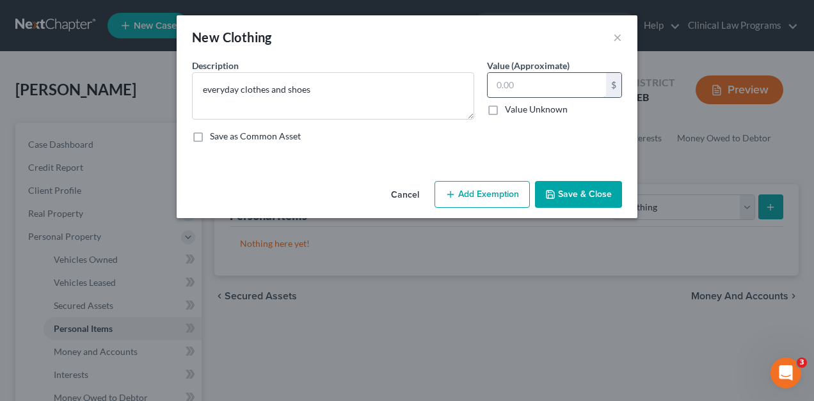
click at [497, 80] on input "text" at bounding box center [547, 85] width 118 height 24
type input "140"
click at [564, 188] on button "Save & Close" at bounding box center [578, 194] width 87 height 27
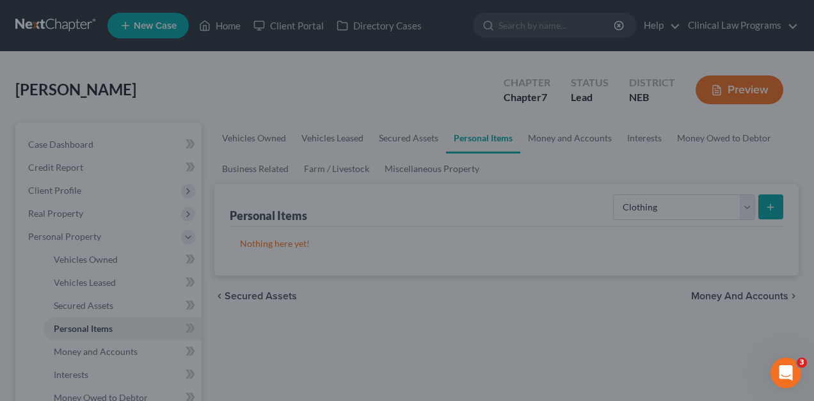
click at [564, 188] on button "Save & Close" at bounding box center [556, 184] width 76 height 23
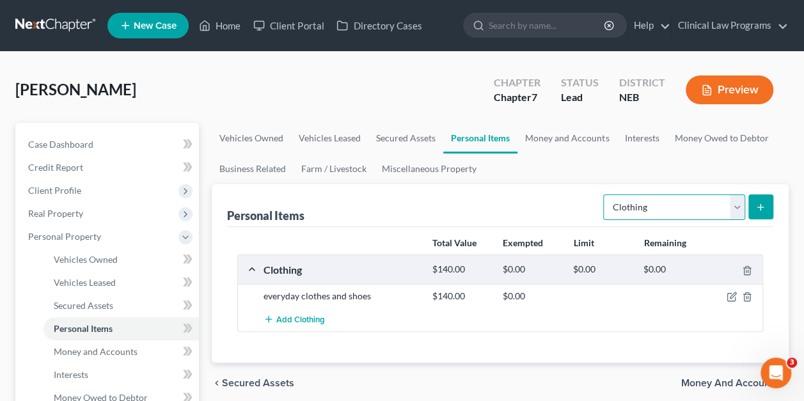
click at [739, 211] on select "Select Item Type Clothing Collectibles Of Value Electronics Firearms Household …" at bounding box center [675, 208] width 142 height 26
select select "electronics"
click at [605, 195] on select "Select Item Type Clothing Collectibles Of Value Electronics Firearms Household …" at bounding box center [675, 208] width 142 height 26
click at [756, 209] on icon "submit" at bounding box center [761, 207] width 10 height 10
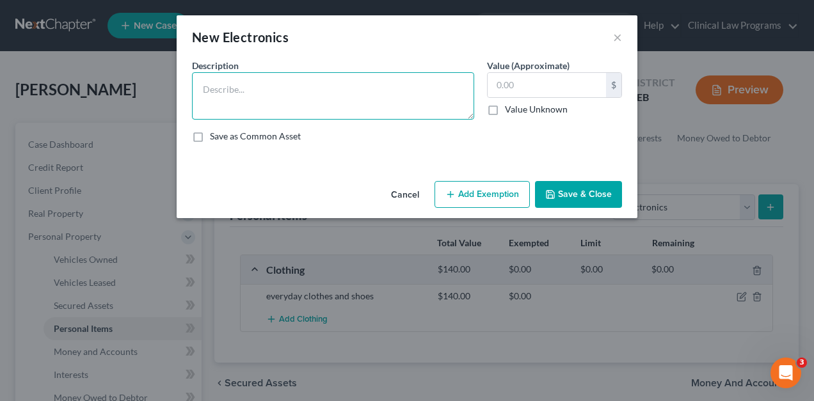
click at [362, 94] on textarea at bounding box center [333, 95] width 282 height 47
click at [268, 86] on textarea "television, radio, audio equipment computer, printer, 3 cell phones," at bounding box center [333, 95] width 282 height 47
click at [308, 86] on textarea "television, audio equipment computer, printer, 3 cell phones," at bounding box center [333, 95] width 282 height 47
type textarea "television, audio equipment, computer, printer, 3 cell phones,"
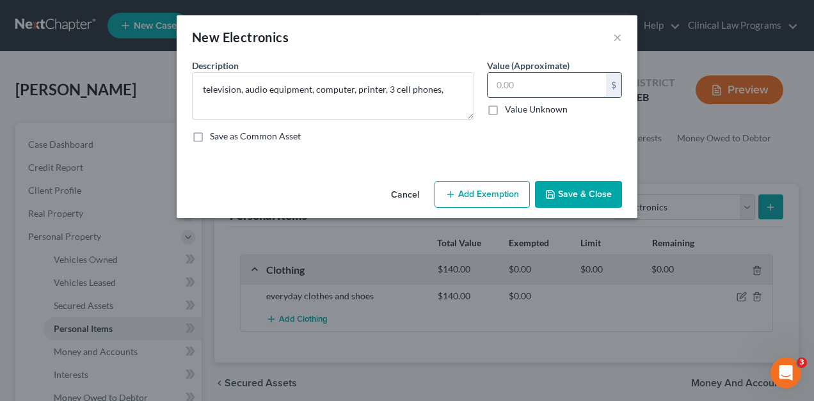
click at [499, 79] on input "text" at bounding box center [547, 85] width 118 height 24
type input "450"
drag, startPoint x: 577, startPoint y: 190, endPoint x: 569, endPoint y: 198, distance: 11.3
click at [569, 198] on button "Save & Close" at bounding box center [578, 194] width 87 height 27
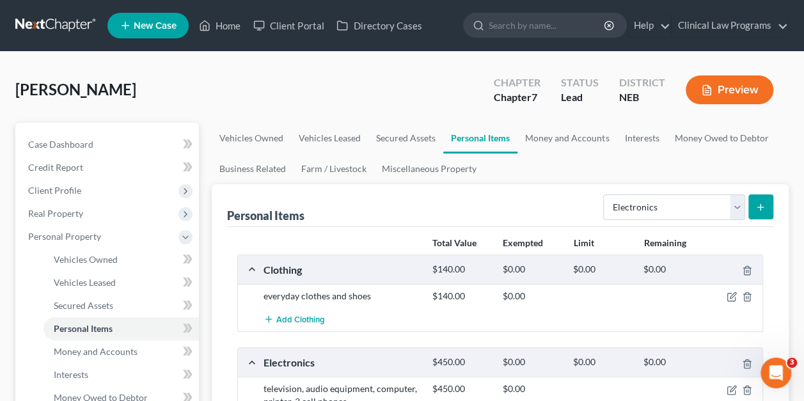
drag, startPoint x: 742, startPoint y: 208, endPoint x: 727, endPoint y: 227, distance: 24.6
click at [727, 227] on div "Total Value Exempted Limit Remaining Clothing $140.00 $0.00 $0.00 $0.00 everyda…" at bounding box center [500, 348] width 547 height 242
click at [736, 208] on select "Select Item Type Clothing Collectibles Of Value Electronics Firearms Household …" at bounding box center [675, 208] width 142 height 26
select select "household_goods"
click at [605, 195] on select "Select Item Type Clothing Collectibles Of Value Electronics Firearms Household …" at bounding box center [675, 208] width 142 height 26
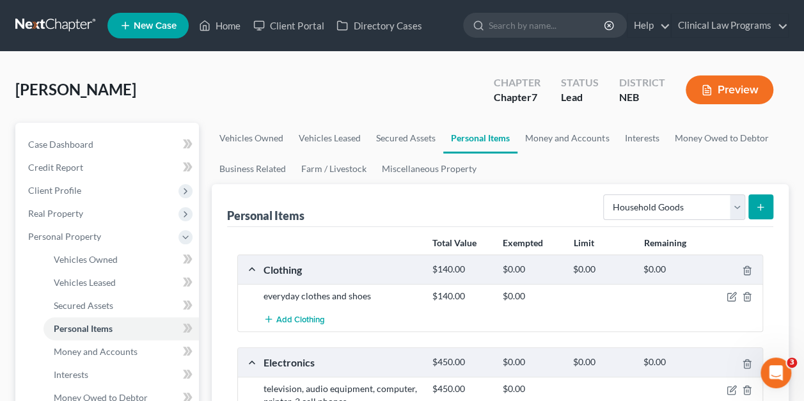
click at [758, 207] on icon "submit" at bounding box center [761, 207] width 10 height 10
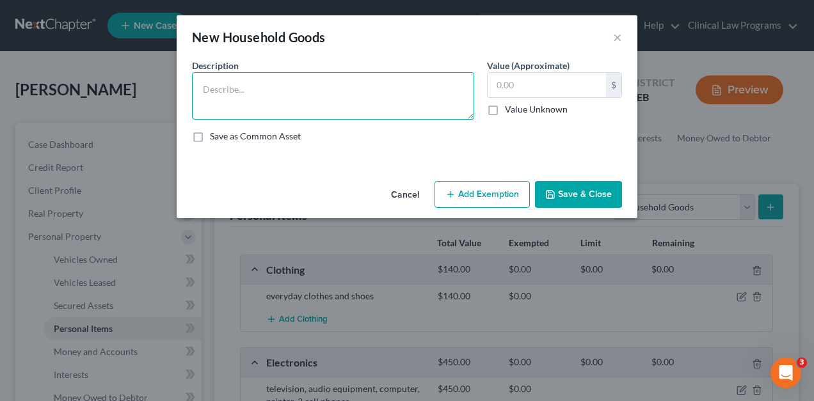
click at [359, 90] on textarea at bounding box center [333, 95] width 282 height 47
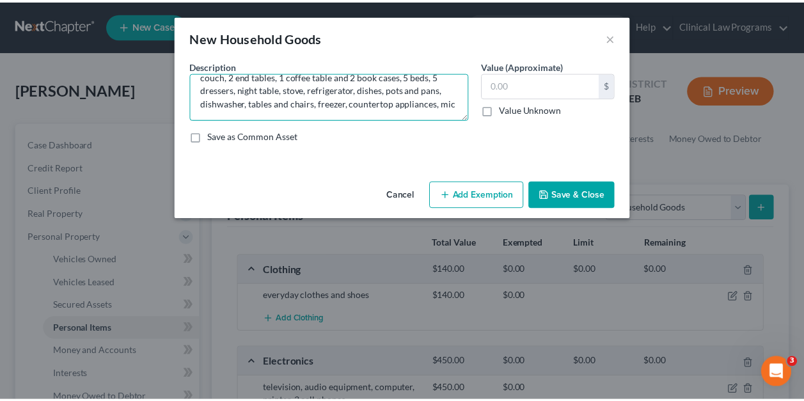
scroll to position [16, 0]
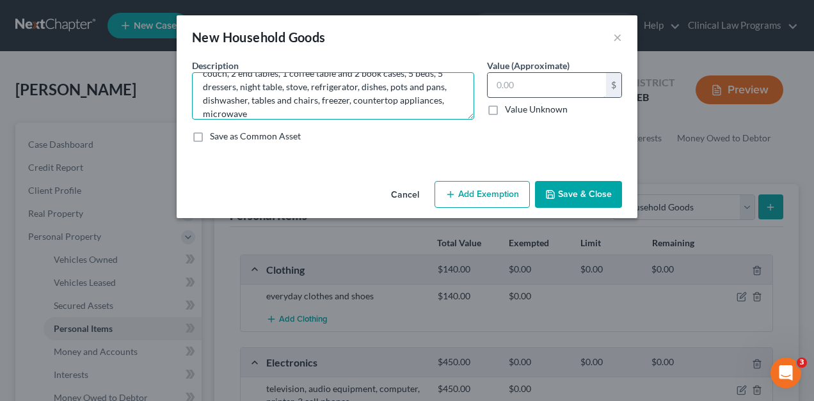
type textarea "couch, 2 end tables, 1 coffee table and 2 book cases, 5 beds, 5 dressers, night…"
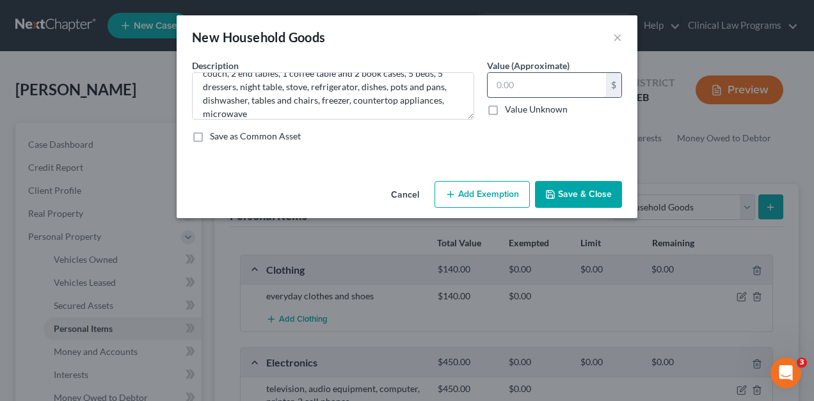
click at [527, 78] on input "text" at bounding box center [547, 85] width 118 height 24
type input "2,000"
click at [568, 189] on button "Save & Close" at bounding box center [578, 194] width 87 height 27
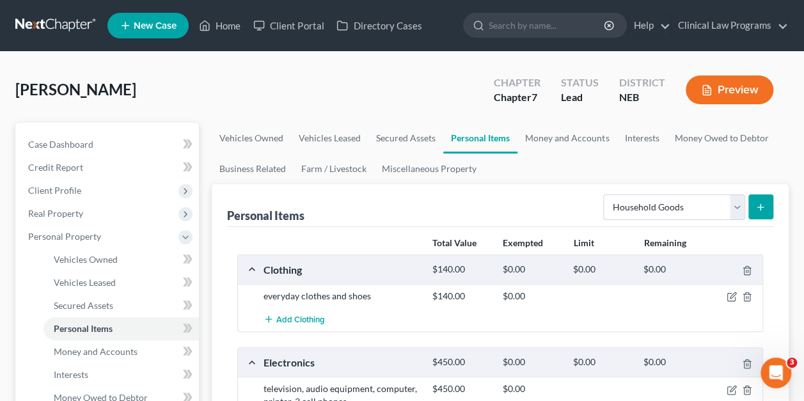
drag, startPoint x: 764, startPoint y: 194, endPoint x: 809, endPoint y: 145, distance: 66.1
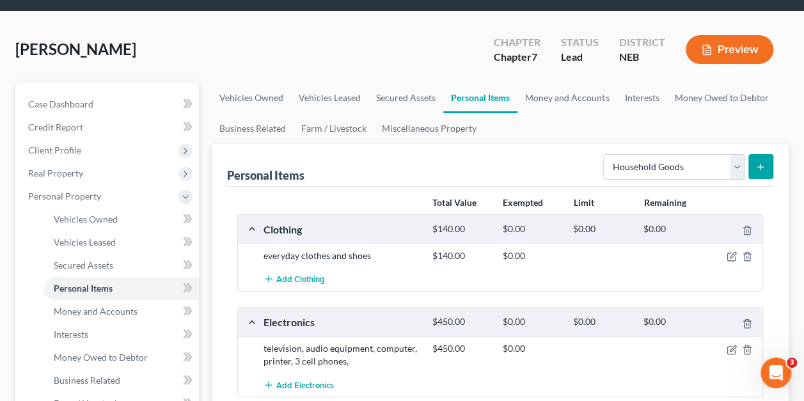
scroll to position [0, 0]
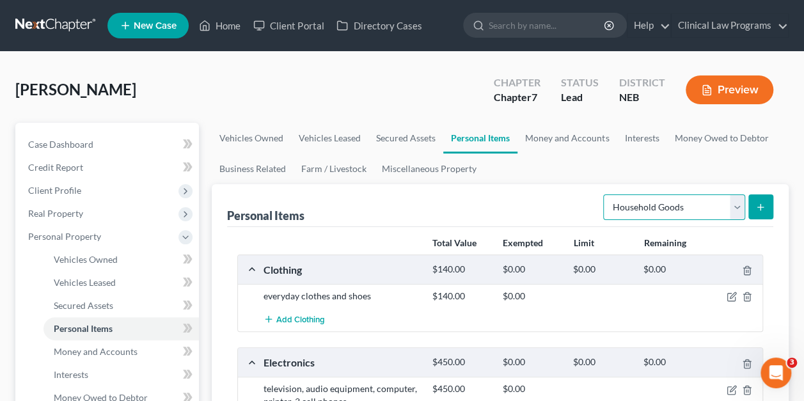
click at [739, 201] on select "Select Item Type Clothing Collectibles Of Value Electronics Firearms Household …" at bounding box center [675, 208] width 142 height 26
select select "sports_and_hobby_equipment"
click at [605, 195] on select "Select Item Type Clothing Collectibles Of Value Electronics Firearms Household …" at bounding box center [675, 208] width 142 height 26
click at [751, 212] on button "submit" at bounding box center [761, 207] width 25 height 25
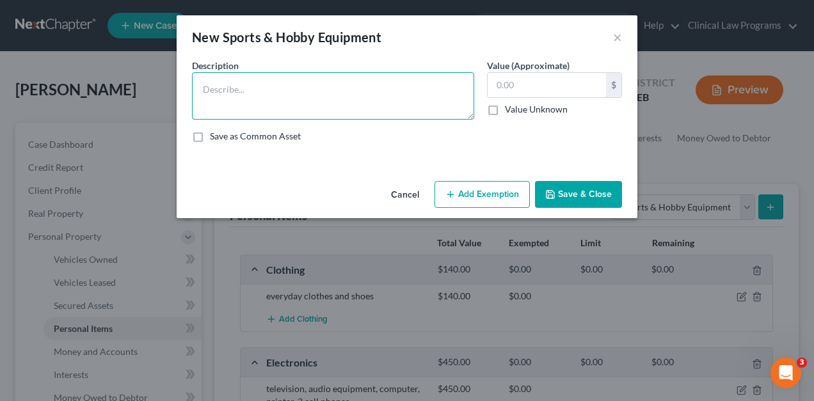
click at [368, 97] on textarea at bounding box center [333, 95] width 282 height 47
click at [216, 87] on textarea "capentry tools" at bounding box center [333, 95] width 282 height 47
click at [214, 87] on textarea "capentry tools" at bounding box center [333, 95] width 282 height 47
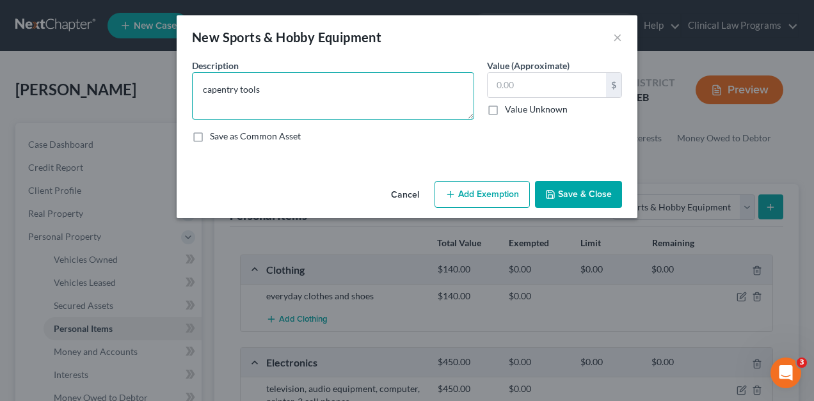
click at [212, 89] on textarea "capentry tools" at bounding box center [333, 95] width 282 height 47
click at [310, 84] on textarea "carpentry tools" at bounding box center [333, 95] width 282 height 47
click at [310, 84] on textarea "carpentry tools and musical intraments" at bounding box center [333, 95] width 282 height 47
type textarea "carpentry tools and musical intraments"
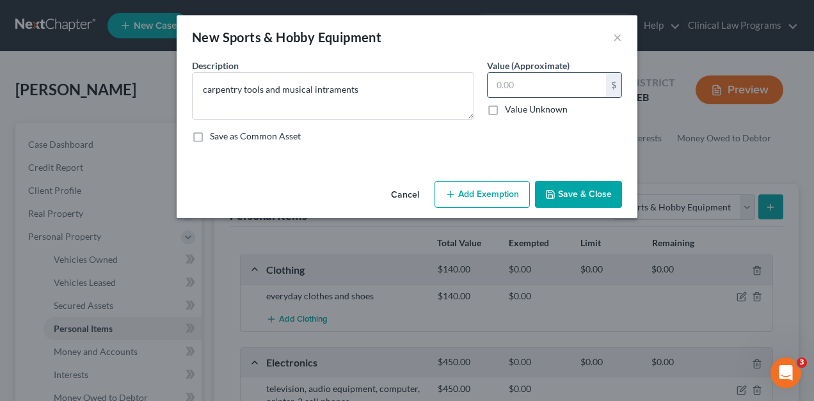
click at [520, 85] on input "text" at bounding box center [547, 85] width 118 height 24
type input "1,030"
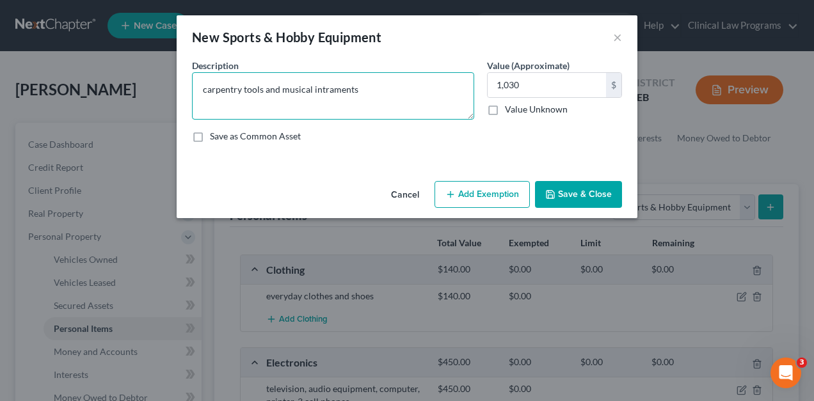
click at [340, 95] on textarea "carpentry tools and musical intraments" at bounding box center [333, 95] width 282 height 47
click at [328, 90] on textarea "carpentry tools and musical intraments" at bounding box center [333, 95] width 282 height 47
click at [371, 92] on textarea "carpentry tools and musical intraments" at bounding box center [333, 95] width 282 height 47
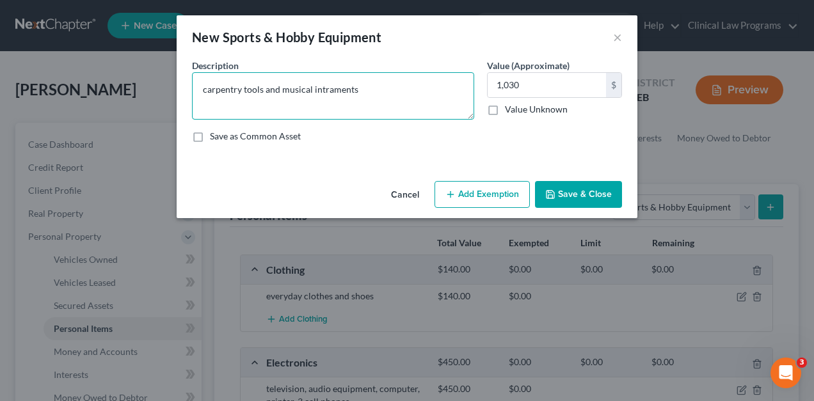
click at [332, 90] on textarea "carpentry tools and musical intraments" at bounding box center [333, 95] width 282 height 47
click at [353, 95] on textarea "carpentry tools and musical intruments" at bounding box center [333, 95] width 282 height 47
click at [319, 92] on textarea "carpentry tools and musical intruments" at bounding box center [333, 95] width 282 height 47
type textarea "carpentry tools and musical instruments"
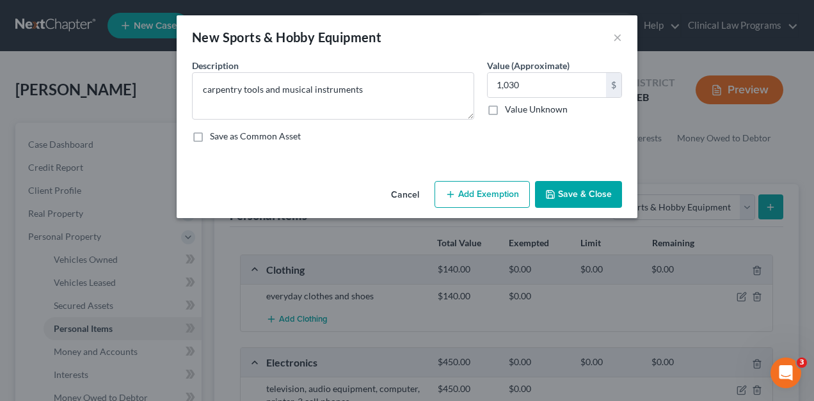
click at [585, 189] on button "Save & Close" at bounding box center [578, 194] width 87 height 27
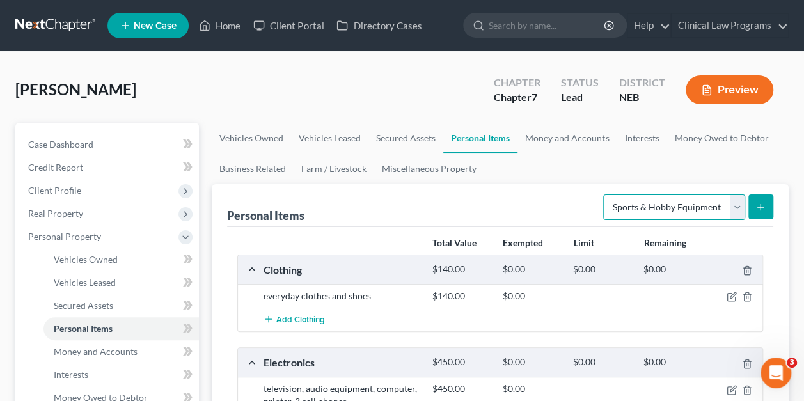
drag, startPoint x: 737, startPoint y: 203, endPoint x: 736, endPoint y: 210, distance: 7.2
click at [736, 210] on select "Select Item Type Clothing Collectibles Of Value Electronics Firearms Household …" at bounding box center [675, 208] width 142 height 26
select select "collectibles_of_value"
click at [605, 195] on select "Select Item Type Clothing Collectibles Of Value Electronics Firearms Household …" at bounding box center [675, 208] width 142 height 26
click at [771, 208] on button "submit" at bounding box center [761, 207] width 25 height 25
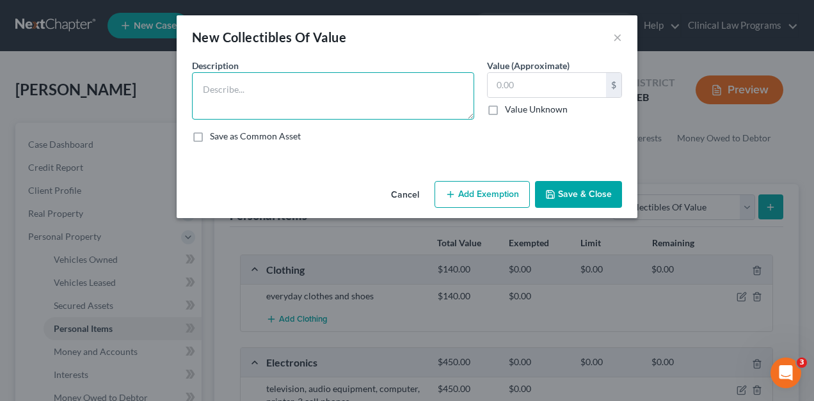
click at [343, 109] on textarea at bounding box center [333, 95] width 282 height 47
type textarea "books,"
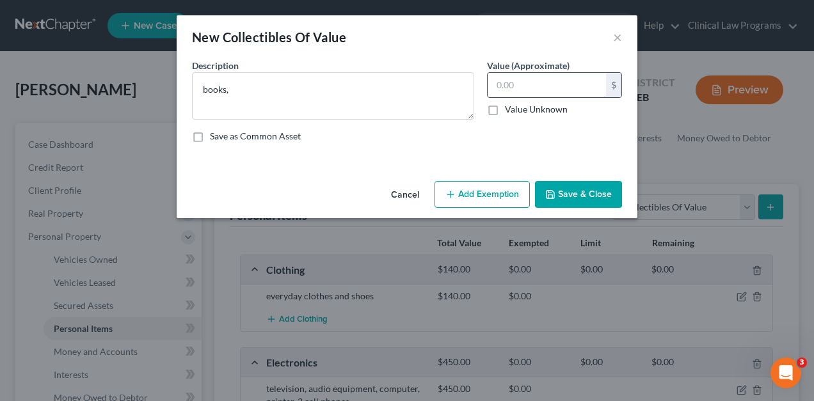
click at [518, 80] on input "text" at bounding box center [547, 85] width 118 height 24
type input "190"
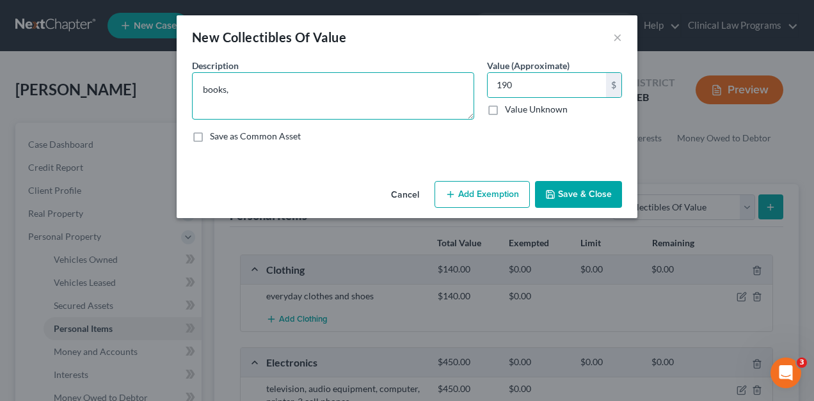
click at [335, 95] on textarea "books," at bounding box center [333, 95] width 282 height 47
type textarea "books and other collectibles"
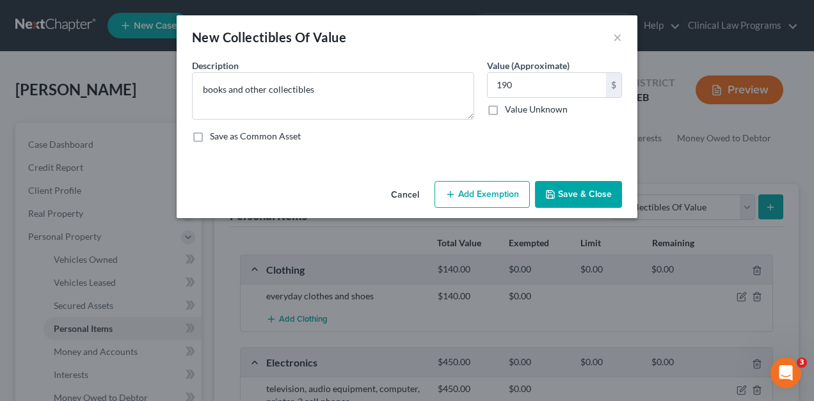
click at [605, 152] on div "Description * books and other collectibles Value (Approximate) 190.00 $ Value U…" at bounding box center [407, 106] width 443 height 94
click at [598, 195] on button "Save & Close" at bounding box center [578, 194] width 87 height 27
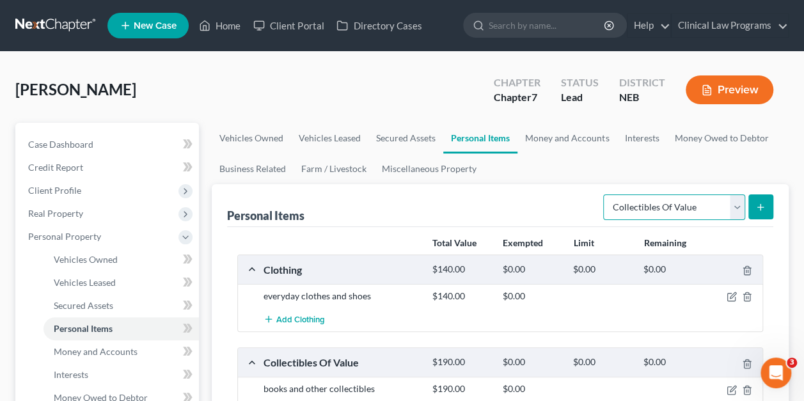
click at [737, 209] on select "Select Item Type Clothing Collectibles Of Value Electronics Firearms Household …" at bounding box center [675, 208] width 142 height 26
select select "jewelry"
click at [605, 195] on select "Select Item Type Clothing Collectibles Of Value Electronics Firearms Household …" at bounding box center [675, 208] width 142 height 26
click at [756, 210] on icon "submit" at bounding box center [761, 207] width 10 height 10
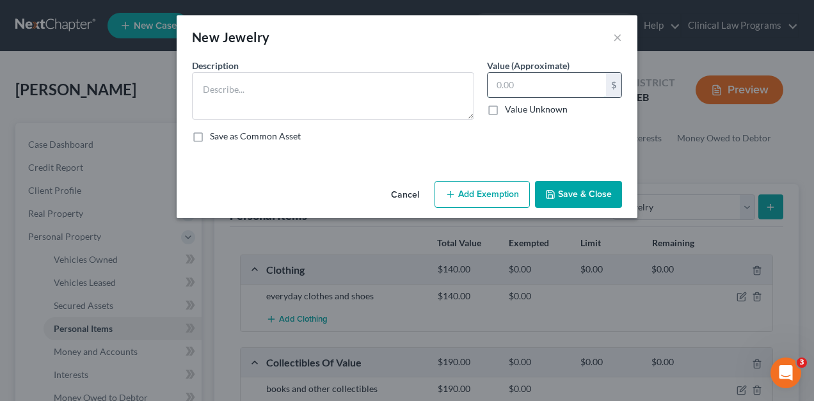
click at [544, 92] on input "text" at bounding box center [547, 85] width 118 height 24
type input "10"
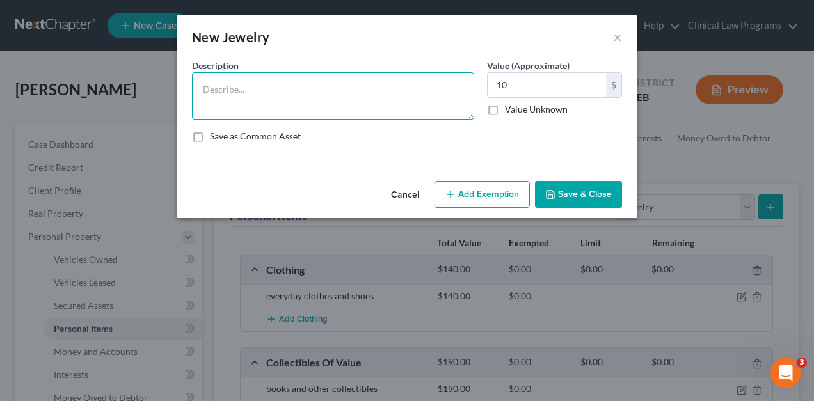
click at [387, 99] on textarea at bounding box center [333, 95] width 282 height 47
type textarea "kid's jewelry"
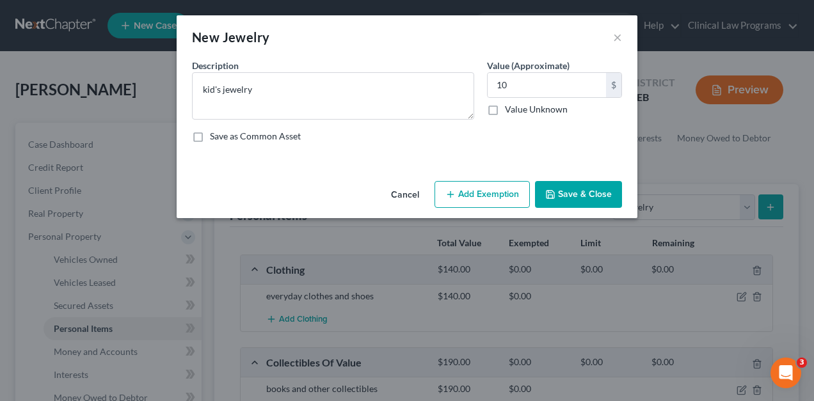
click at [581, 189] on button "Save & Close" at bounding box center [578, 194] width 87 height 27
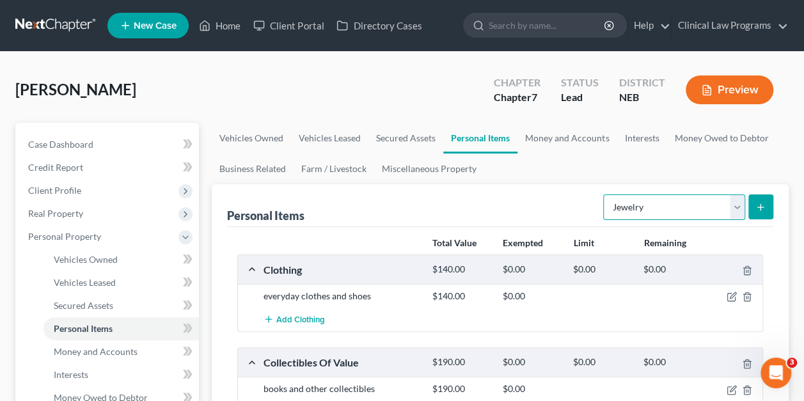
click at [736, 211] on select "Select Item Type Clothing Collectibles Of Value Electronics Firearms Household …" at bounding box center [675, 208] width 142 height 26
select select "other"
click at [605, 195] on select "Select Item Type Clothing Collectibles Of Value Electronics Firearms Household …" at bounding box center [675, 208] width 142 height 26
click at [759, 202] on icon "submit" at bounding box center [761, 207] width 10 height 10
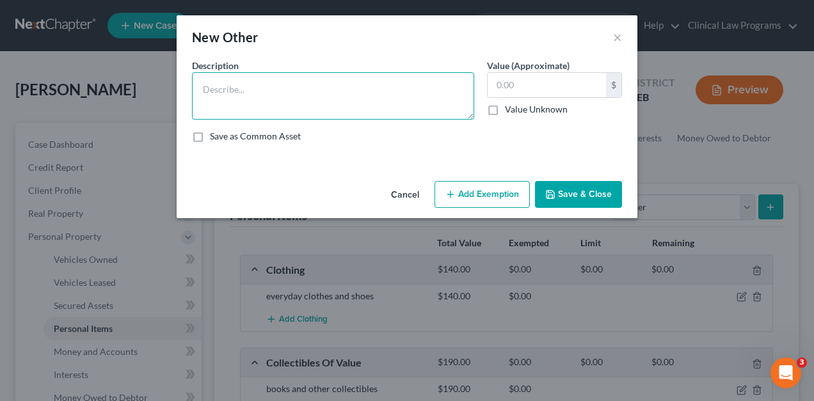
click at [408, 86] on textarea at bounding box center [333, 95] width 282 height 47
type textarea "dryer, washer, vacuum cleaner"
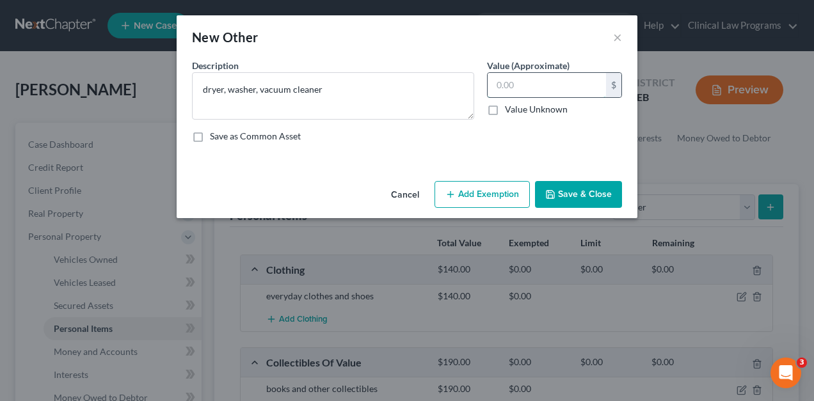
click at [499, 85] on input "text" at bounding box center [547, 85] width 118 height 24
type input "230"
click at [556, 195] on icon "button" at bounding box center [550, 194] width 10 height 10
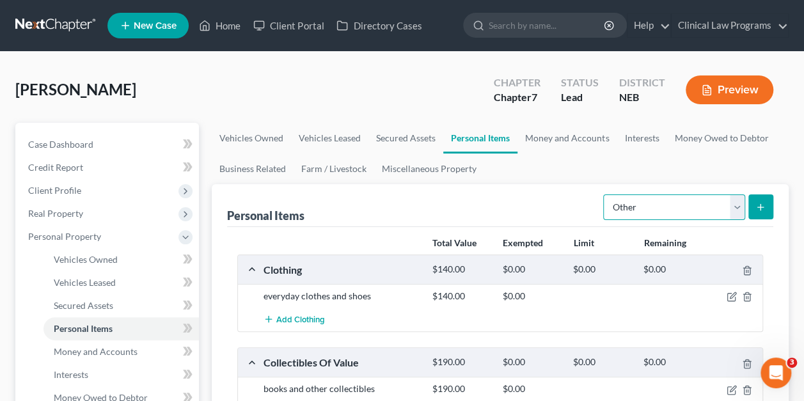
click at [737, 201] on select "Select Item Type Clothing Collectibles Of Value Electronics Firearms Household …" at bounding box center [675, 208] width 142 height 26
select select "pets"
click at [605, 195] on select "Select Item Type Clothing Collectibles Of Value Electronics Firearms Household …" at bounding box center [675, 208] width 142 height 26
click at [756, 209] on icon "submit" at bounding box center [761, 207] width 10 height 10
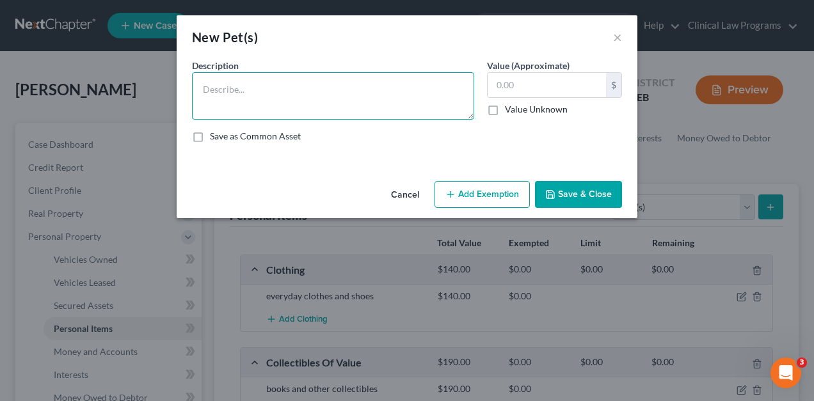
click at [292, 83] on textarea at bounding box center [333, 95] width 282 height 47
click at [232, 86] on textarea "one dog one cat" at bounding box center [333, 95] width 282 height 47
type textarea "one dog, one cat"
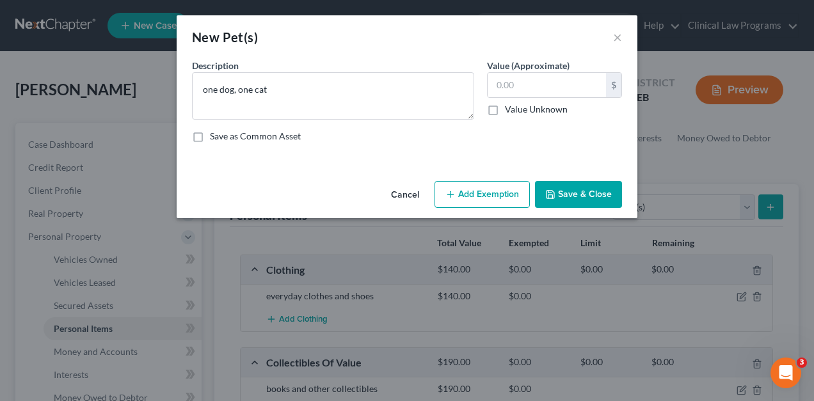
click at [526, 124] on div "Description * one dog, one cat Value (Approximate) $ Value Unknown Balance Unde…" at bounding box center [407, 106] width 443 height 94
click at [573, 199] on button "Save & Close" at bounding box center [578, 194] width 87 height 27
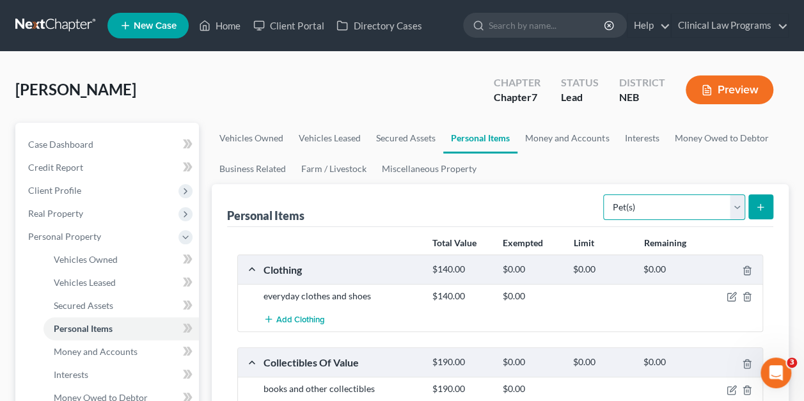
click at [740, 207] on select "Select Item Type Clothing Collectibles Of Value Electronics Firearms Household …" at bounding box center [675, 208] width 142 height 26
select select "other"
click at [605, 195] on select "Select Item Type Clothing Collectibles Of Value Electronics Firearms Household …" at bounding box center [675, 208] width 142 height 26
click at [761, 209] on line "submit" at bounding box center [761, 207] width 0 height 6
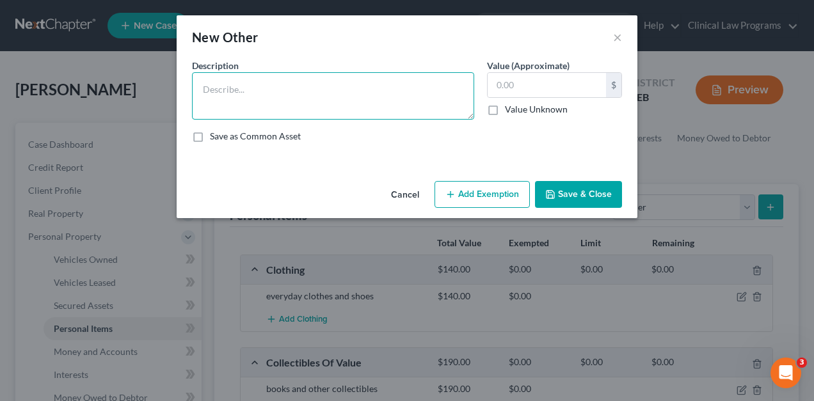
click at [327, 93] on textarea at bounding box center [333, 95] width 282 height 47
type textarea "oxygen, [MEDICAL_DATA] and [MEDICAL_DATA]"
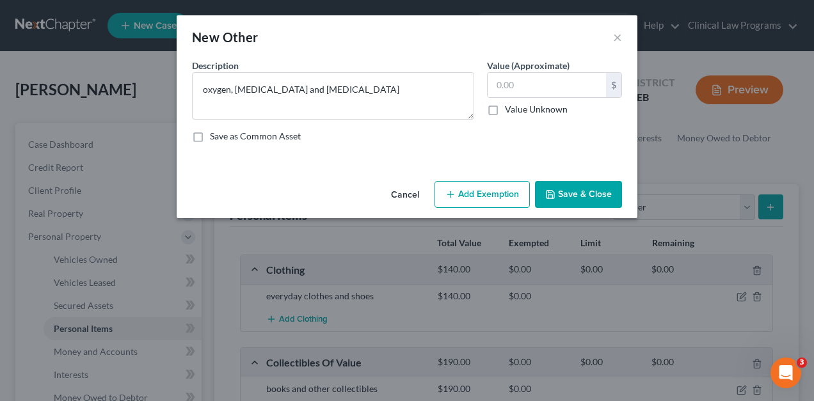
click at [562, 188] on button "Save & Close" at bounding box center [578, 194] width 87 height 27
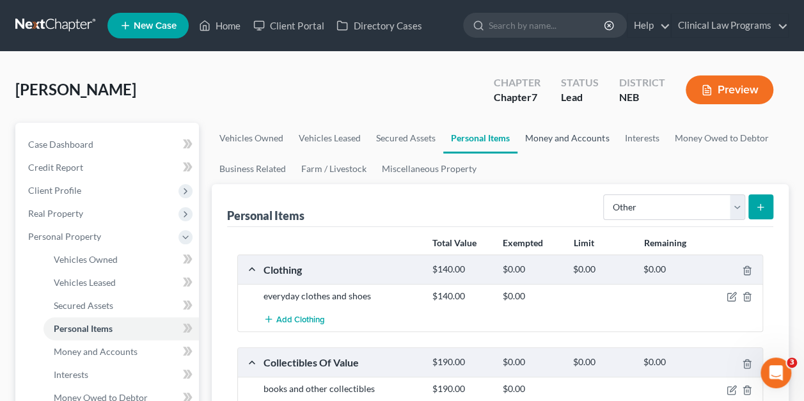
click at [563, 138] on link "Money and Accounts" at bounding box center [567, 138] width 99 height 31
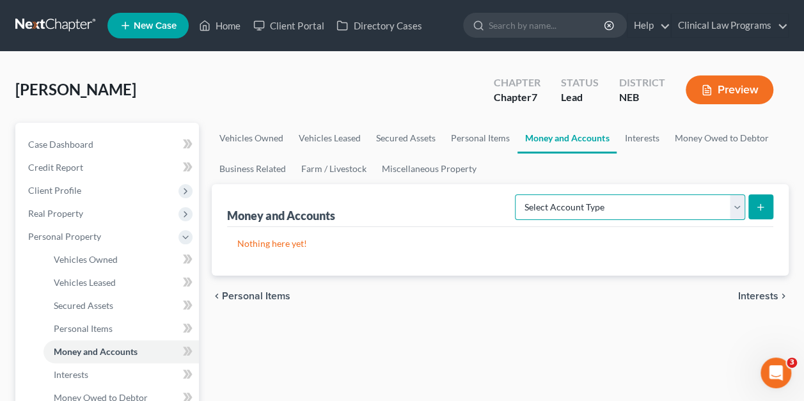
click at [736, 209] on select "Select Account Type Brokerage Cash on Hand Certificates of Deposit Checking Acc…" at bounding box center [630, 208] width 230 height 26
select select "cash_on_hand"
click at [518, 195] on select "Select Account Type Brokerage Cash on Hand Certificates of Deposit Checking Acc…" at bounding box center [630, 208] width 230 height 26
click at [765, 204] on icon "submit" at bounding box center [761, 207] width 10 height 10
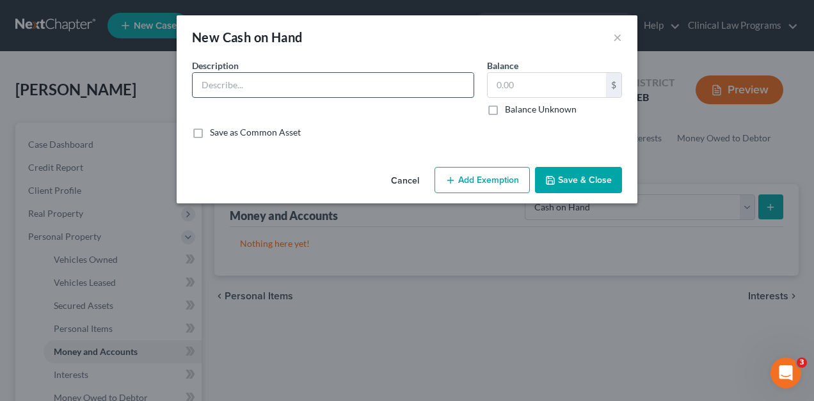
click at [340, 92] on input "text" at bounding box center [333, 85] width 281 height 24
type input "cash in wallet"
click at [553, 77] on input "text" at bounding box center [547, 85] width 118 height 24
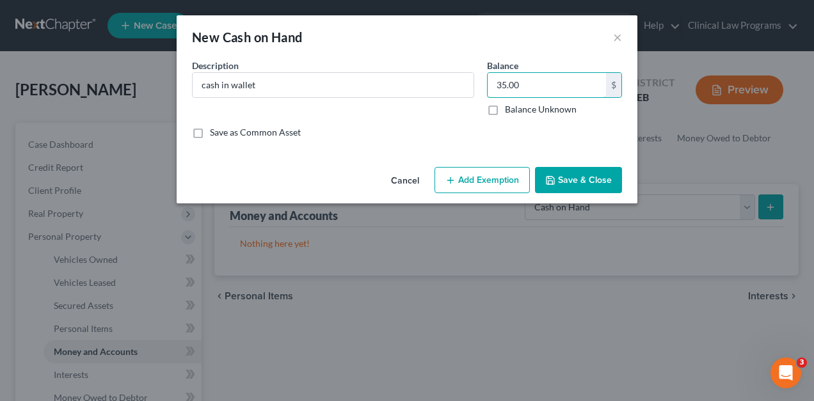
type input "35.00"
click at [564, 185] on button "Save & Close" at bounding box center [578, 180] width 87 height 27
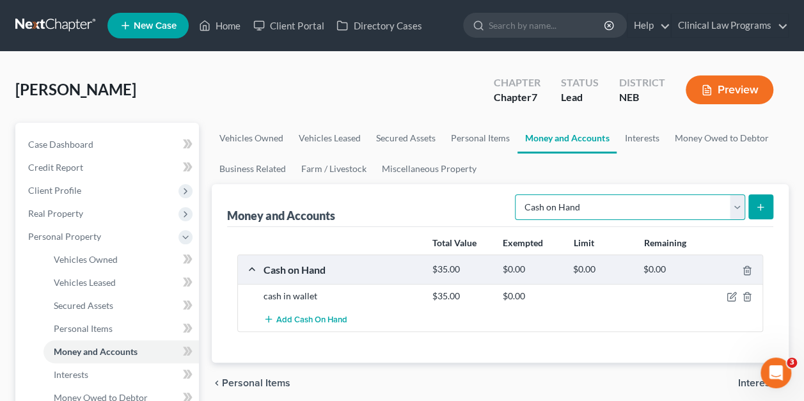
click at [733, 207] on select "Select Account Type Brokerage Cash on Hand Certificates of Deposit Checking Acc…" at bounding box center [630, 208] width 230 height 26
select select "checking"
click at [518, 195] on select "Select Account Type Brokerage Cash on Hand Certificates of Deposit Checking Acc…" at bounding box center [630, 208] width 230 height 26
click at [762, 209] on icon "submit" at bounding box center [761, 207] width 10 height 10
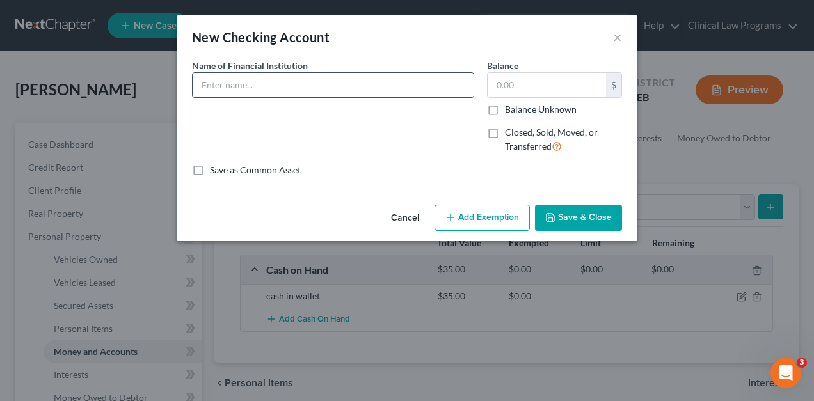
click at [381, 93] on input "text" at bounding box center [333, 85] width 281 height 24
type input "Platte Valley Bank"
click at [506, 88] on input "text" at bounding box center [547, 85] width 118 height 24
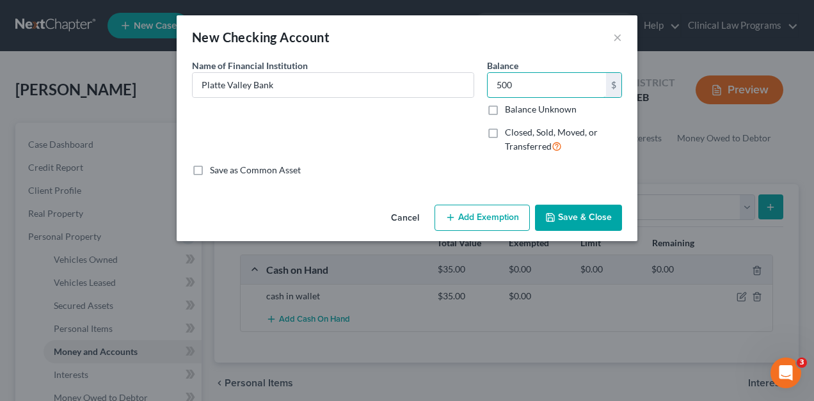
type input "500"
click at [566, 212] on button "Save & Close" at bounding box center [578, 218] width 87 height 27
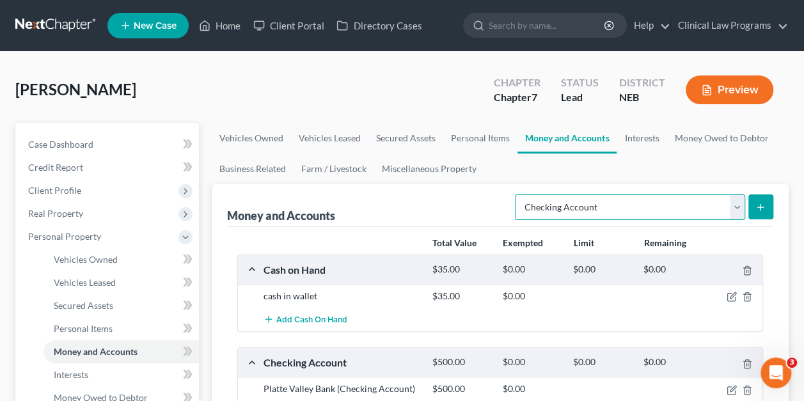
click at [737, 207] on select "Select Account Type Brokerage Cash on Hand Certificates of Deposit Checking Acc…" at bounding box center [630, 208] width 230 height 26
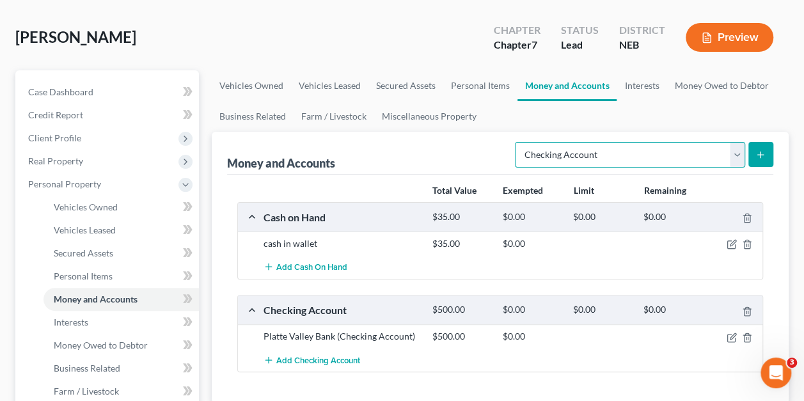
scroll to position [49, 0]
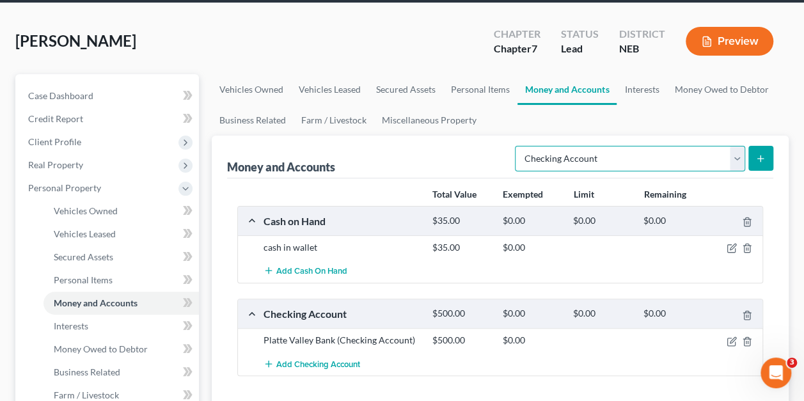
click at [735, 162] on select "Select Account Type Brokerage Cash on Hand Certificates of Deposit Checking Acc…" at bounding box center [630, 159] width 230 height 26
click at [518, 146] on select "Select Account Type Brokerage Cash on Hand Certificates of Deposit Checking Acc…" at bounding box center [630, 159] width 230 height 26
click at [735, 153] on select "Select Account Type Brokerage Cash on Hand Certificates of Deposit Checking Acc…" at bounding box center [630, 159] width 230 height 26
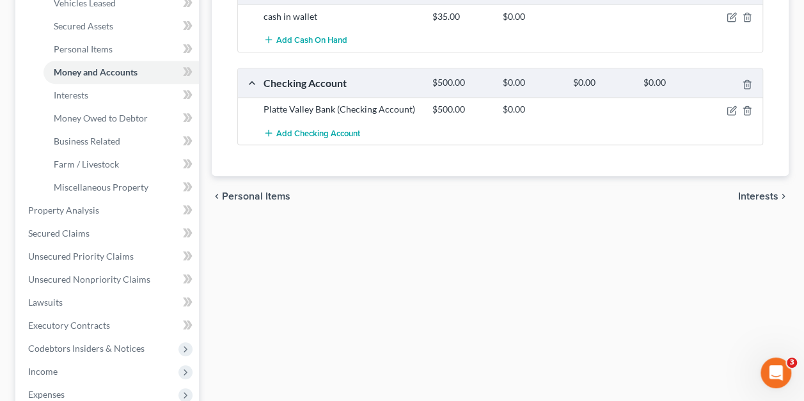
scroll to position [279, 0]
click at [792, 205] on div "Vehicles Owned Vehicles Leased Secured Assets Personal Items Money and Accounts…" at bounding box center [500, 213] width 590 height 739
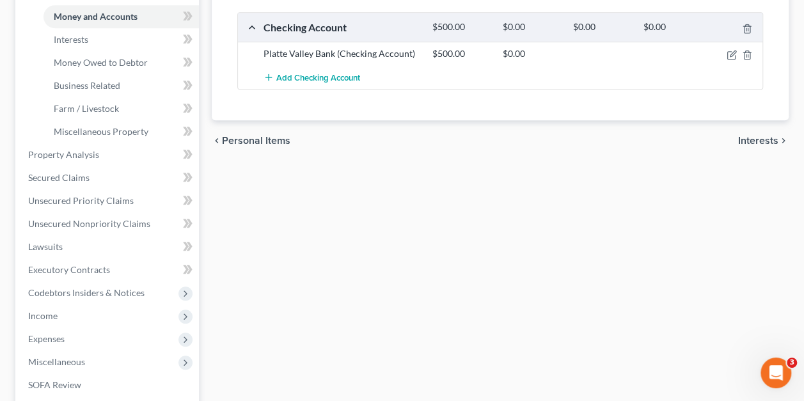
scroll to position [343, 0]
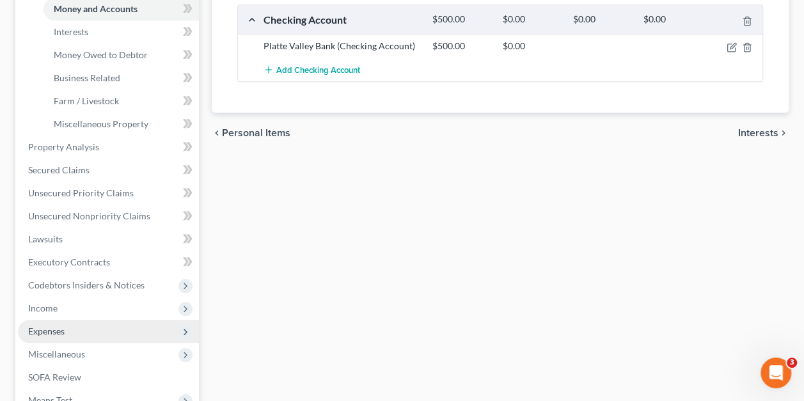
click at [54, 328] on span "Expenses" at bounding box center [46, 331] width 36 height 11
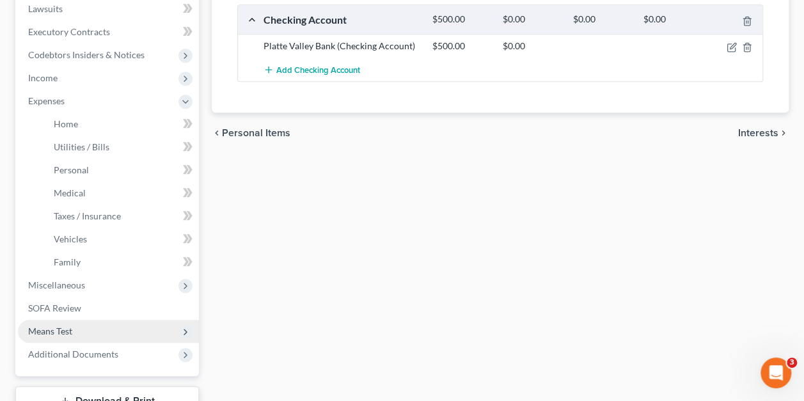
click at [54, 328] on span "Means Test" at bounding box center [50, 331] width 44 height 11
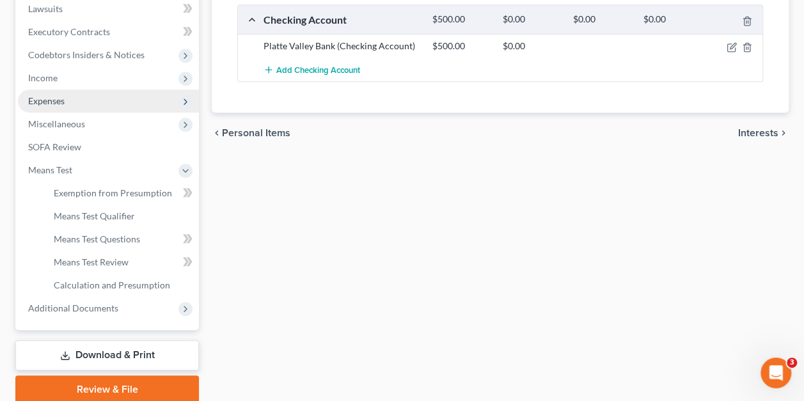
click at [53, 102] on span "Expenses" at bounding box center [46, 100] width 36 height 11
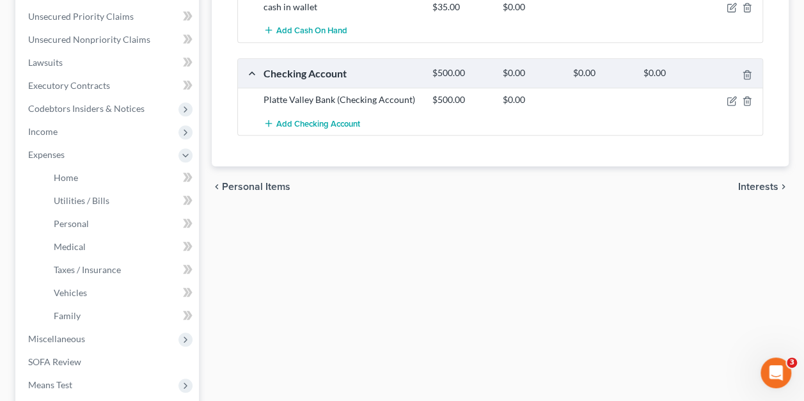
scroll to position [316, 0]
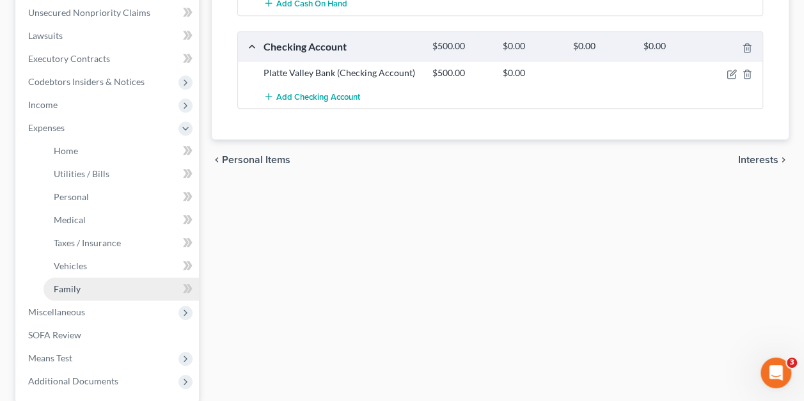
click at [67, 285] on span "Family" at bounding box center [67, 289] width 27 height 11
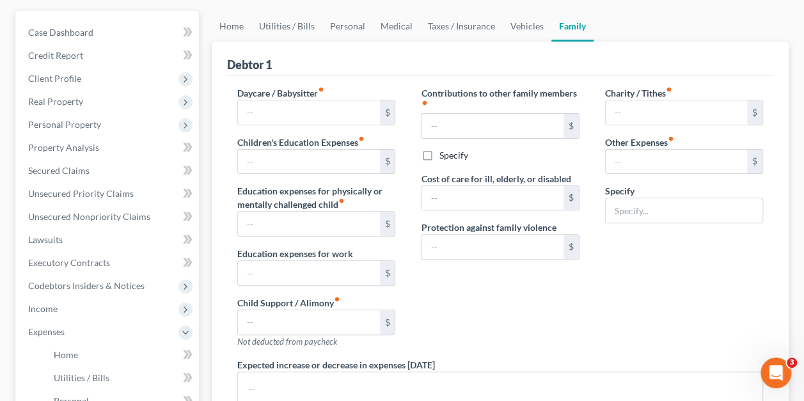
scroll to position [16, 0]
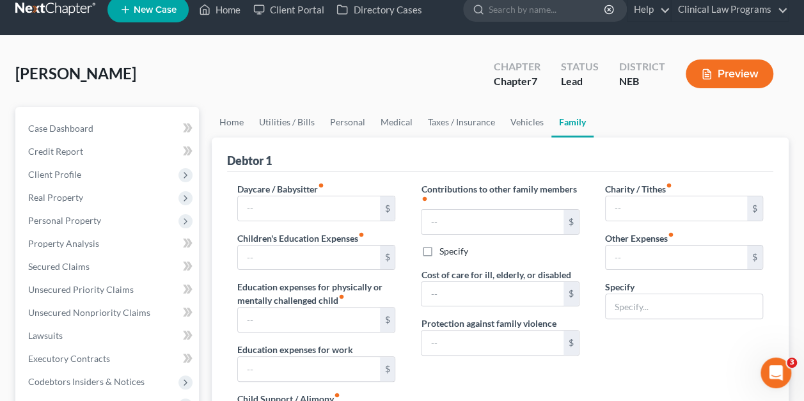
type input "0.00"
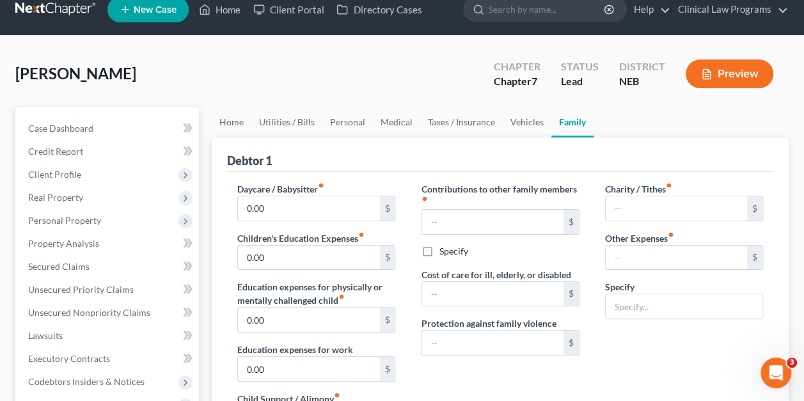
type input "0.00"
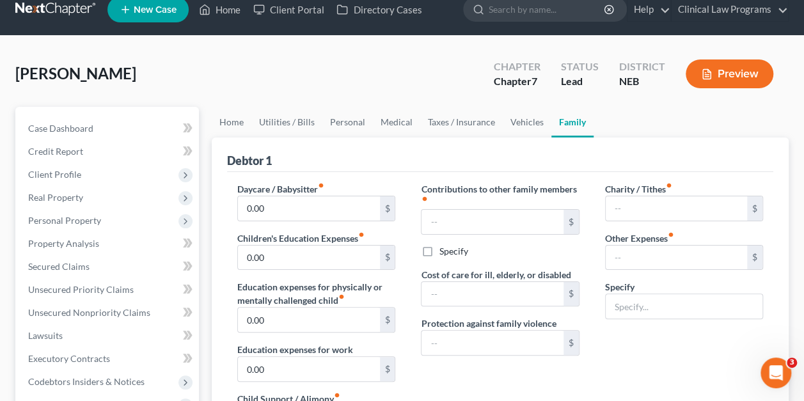
radio input "true"
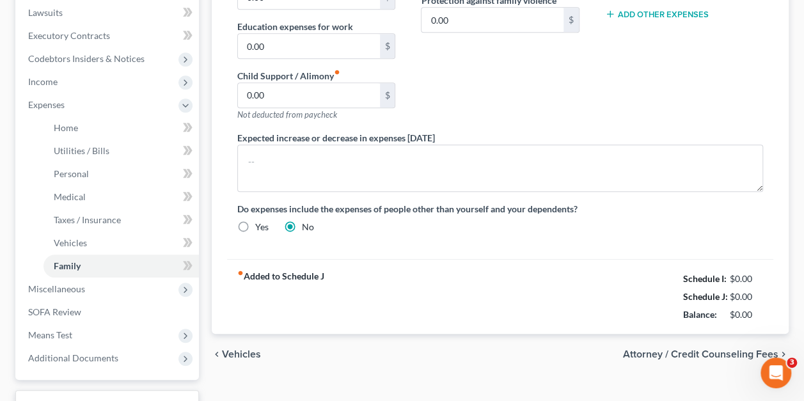
scroll to position [344, 0]
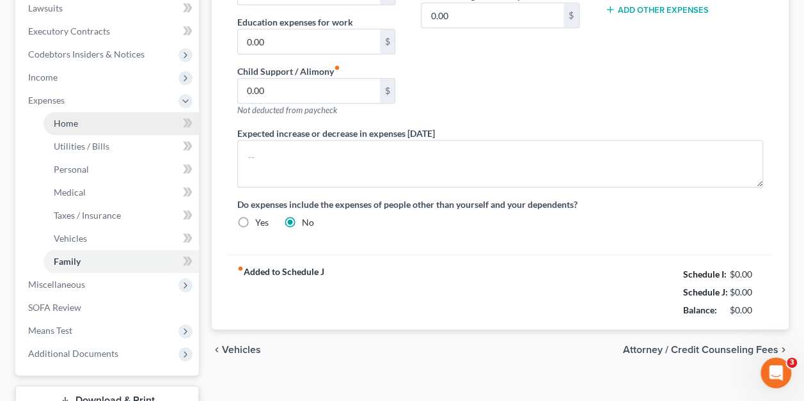
click at [66, 120] on span "Home" at bounding box center [66, 123] width 24 height 11
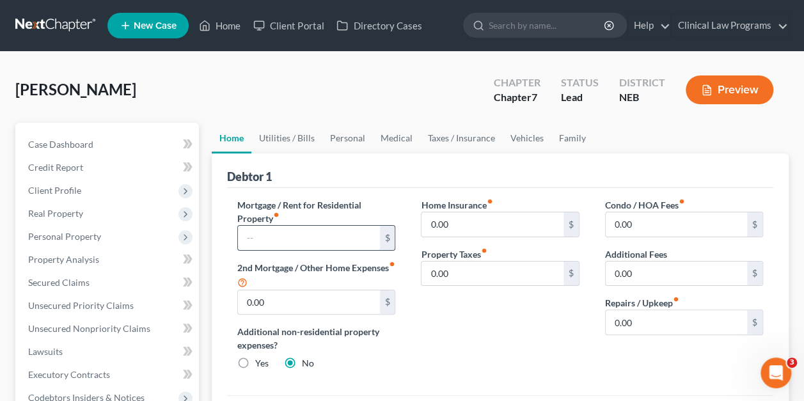
click at [253, 235] on input "text" at bounding box center [308, 238] width 141 height 24
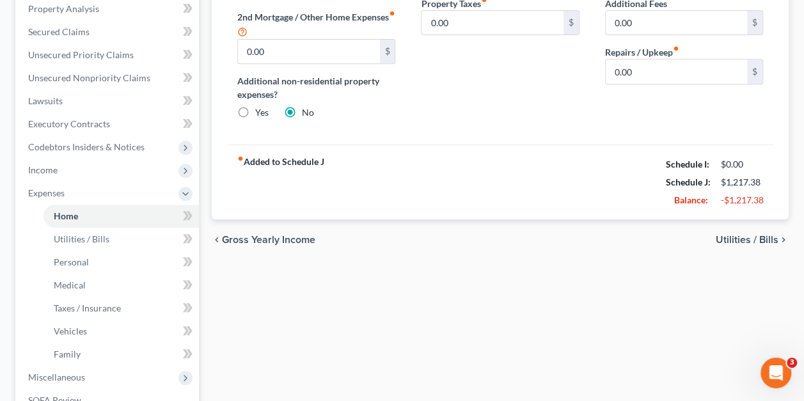
scroll to position [252, 0]
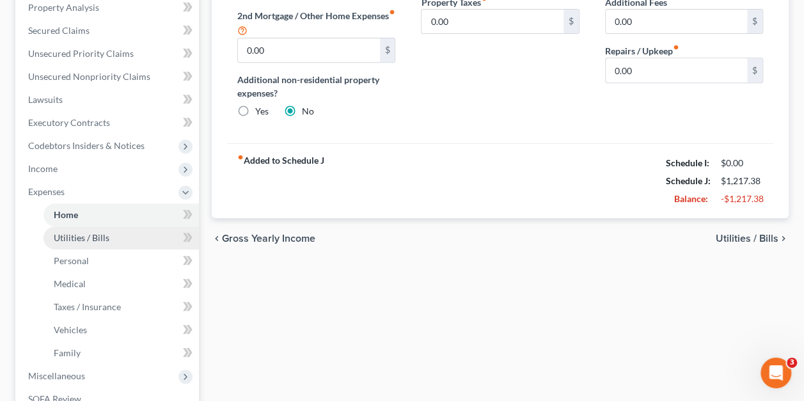
type input "1,217.38"
click at [84, 234] on span "Utilities / Bills" at bounding box center [82, 237] width 56 height 11
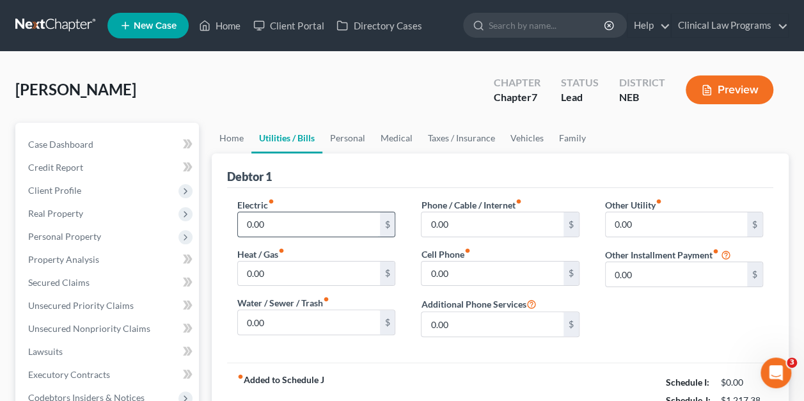
click at [328, 228] on input "0.00" at bounding box center [308, 224] width 141 height 24
type input "400"
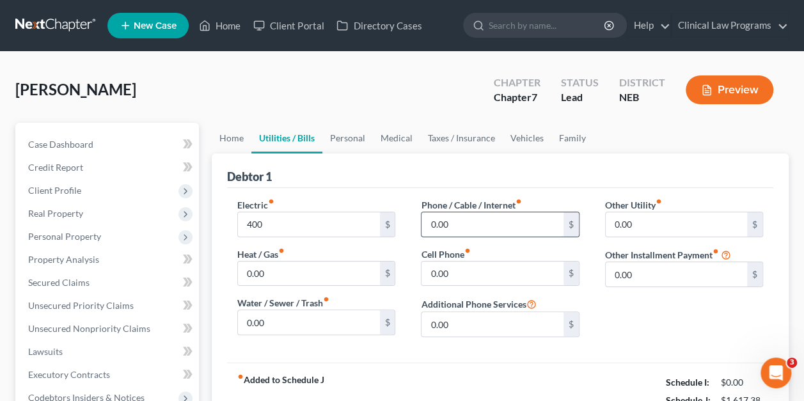
click at [460, 227] on input "0.00" at bounding box center [492, 224] width 141 height 24
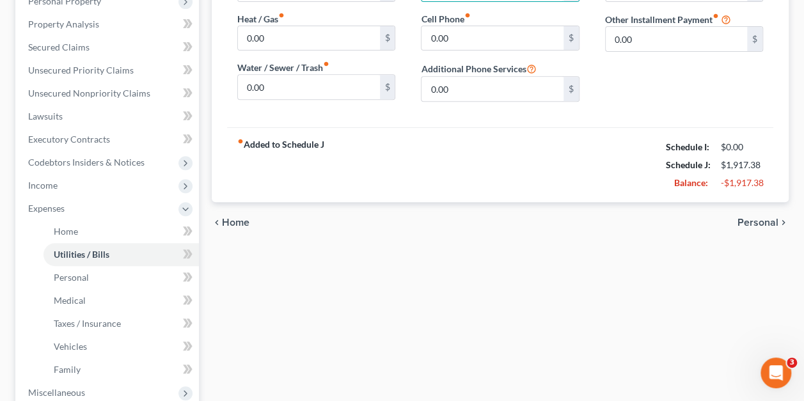
scroll to position [233, 0]
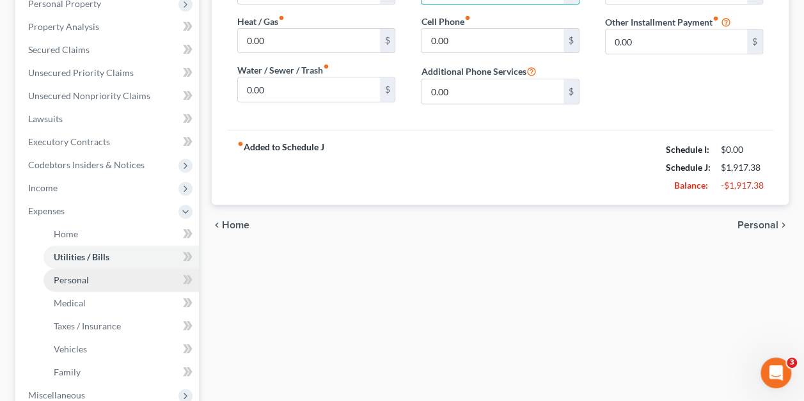
type input "300"
click at [61, 280] on span "Personal" at bounding box center [71, 280] width 35 height 11
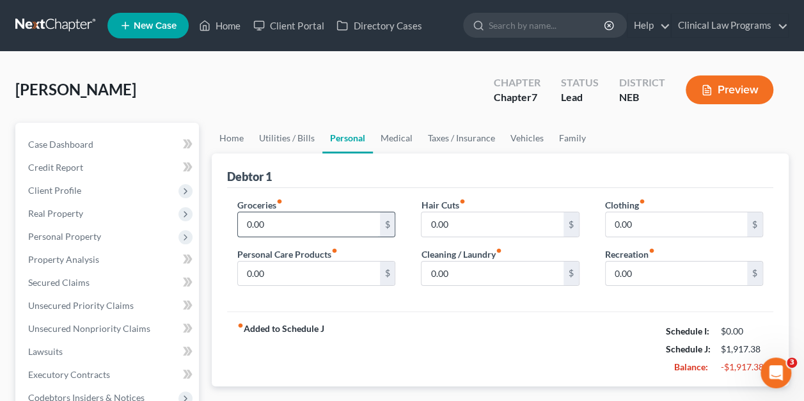
click at [264, 228] on input "0.00" at bounding box center [308, 224] width 141 height 24
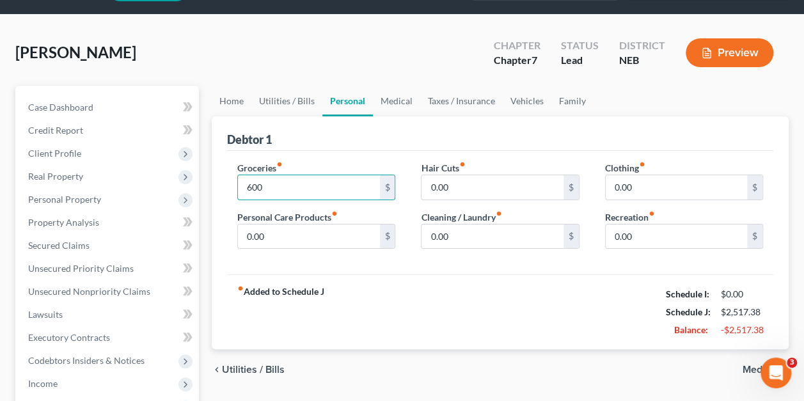
scroll to position [35, 0]
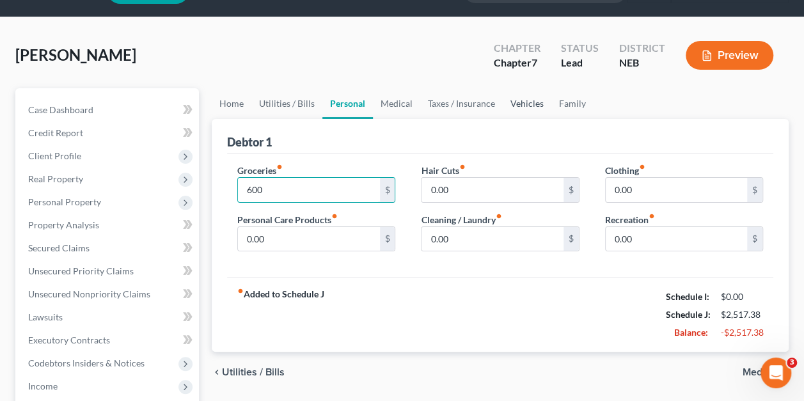
type input "600"
click at [525, 103] on link "Vehicles" at bounding box center [527, 103] width 49 height 31
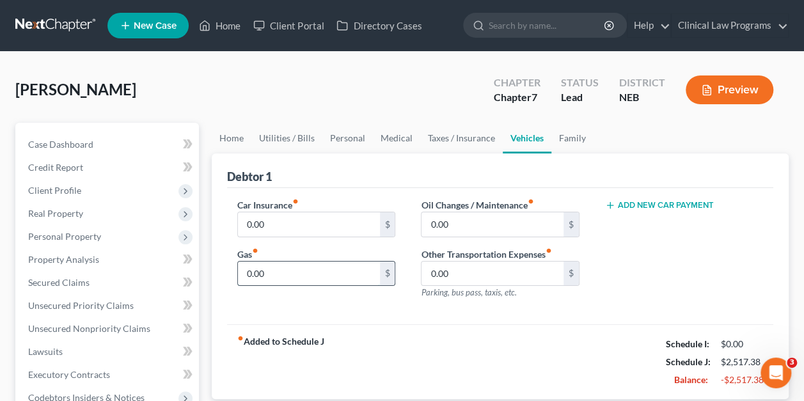
click at [271, 267] on input "0.00" at bounding box center [308, 274] width 141 height 24
type input "100"
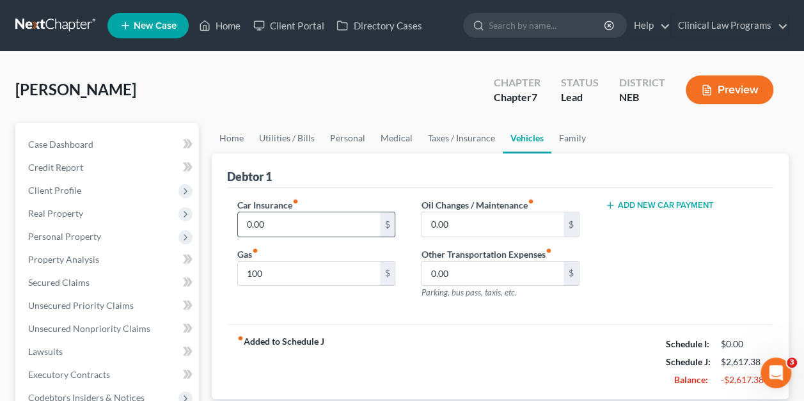
click at [260, 227] on input "0.00" at bounding box center [308, 224] width 141 height 24
type input "120.67"
click at [728, 85] on button "Preview" at bounding box center [730, 90] width 88 height 29
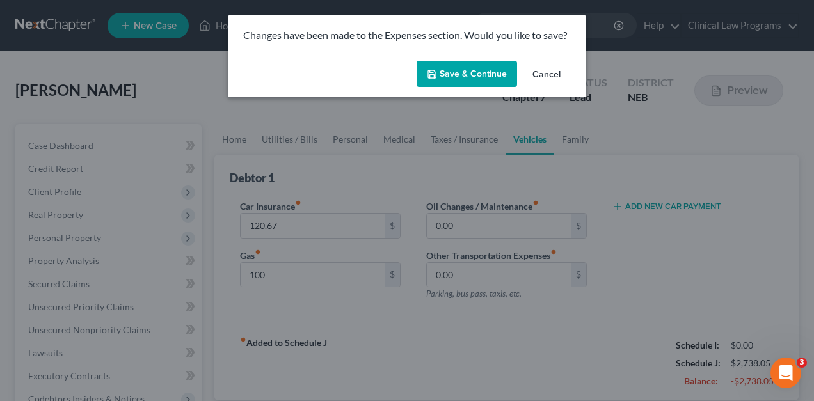
click at [465, 73] on button "Save & Continue" at bounding box center [467, 74] width 100 height 27
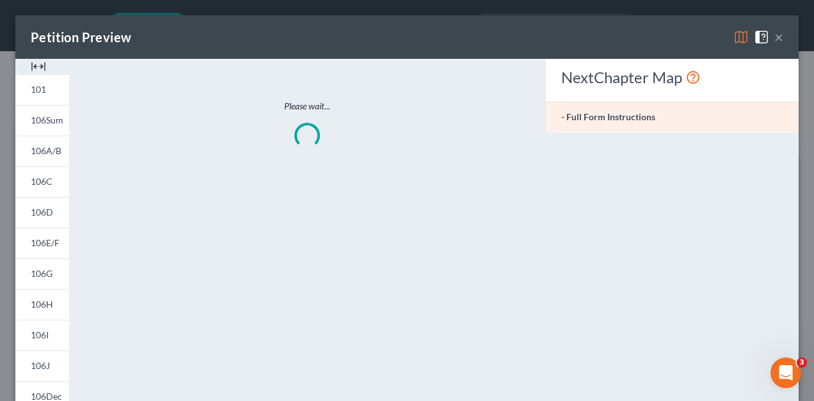
type input "100.00"
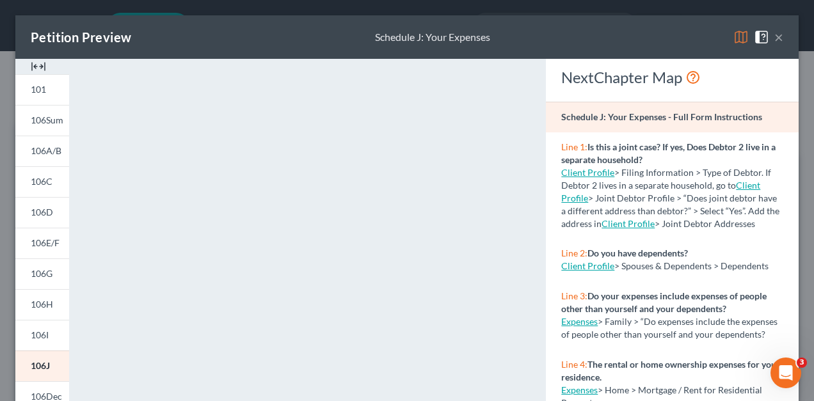
click at [774, 33] on button "×" at bounding box center [778, 36] width 9 height 15
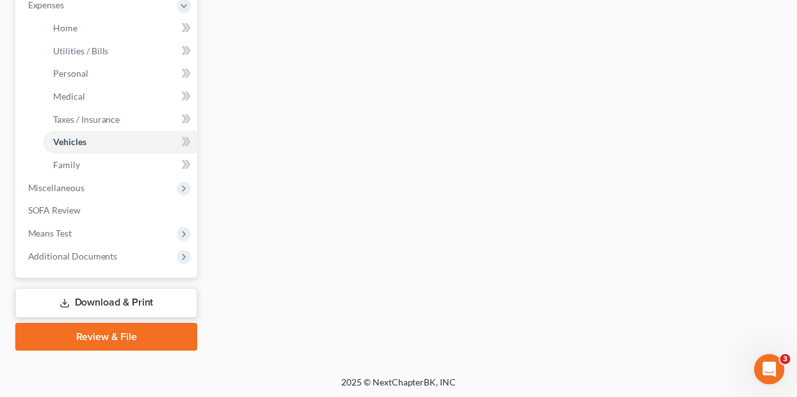
scroll to position [438, 0]
